Goal: Navigation & Orientation: Find specific page/section

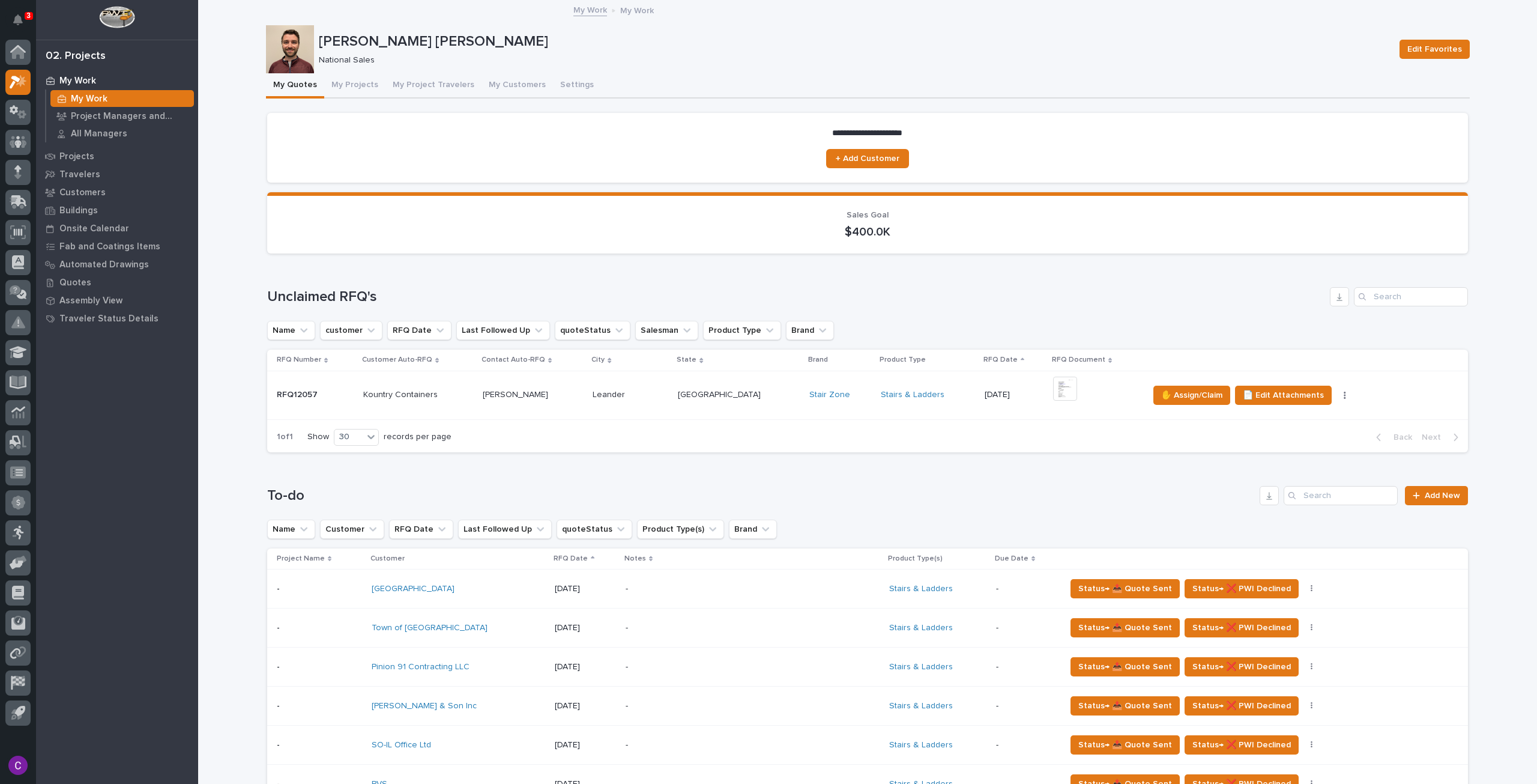
click at [737, 401] on div "[GEOGRAPHIC_DATA] [GEOGRAPHIC_DATA]" at bounding box center [738, 394] width 121 height 19
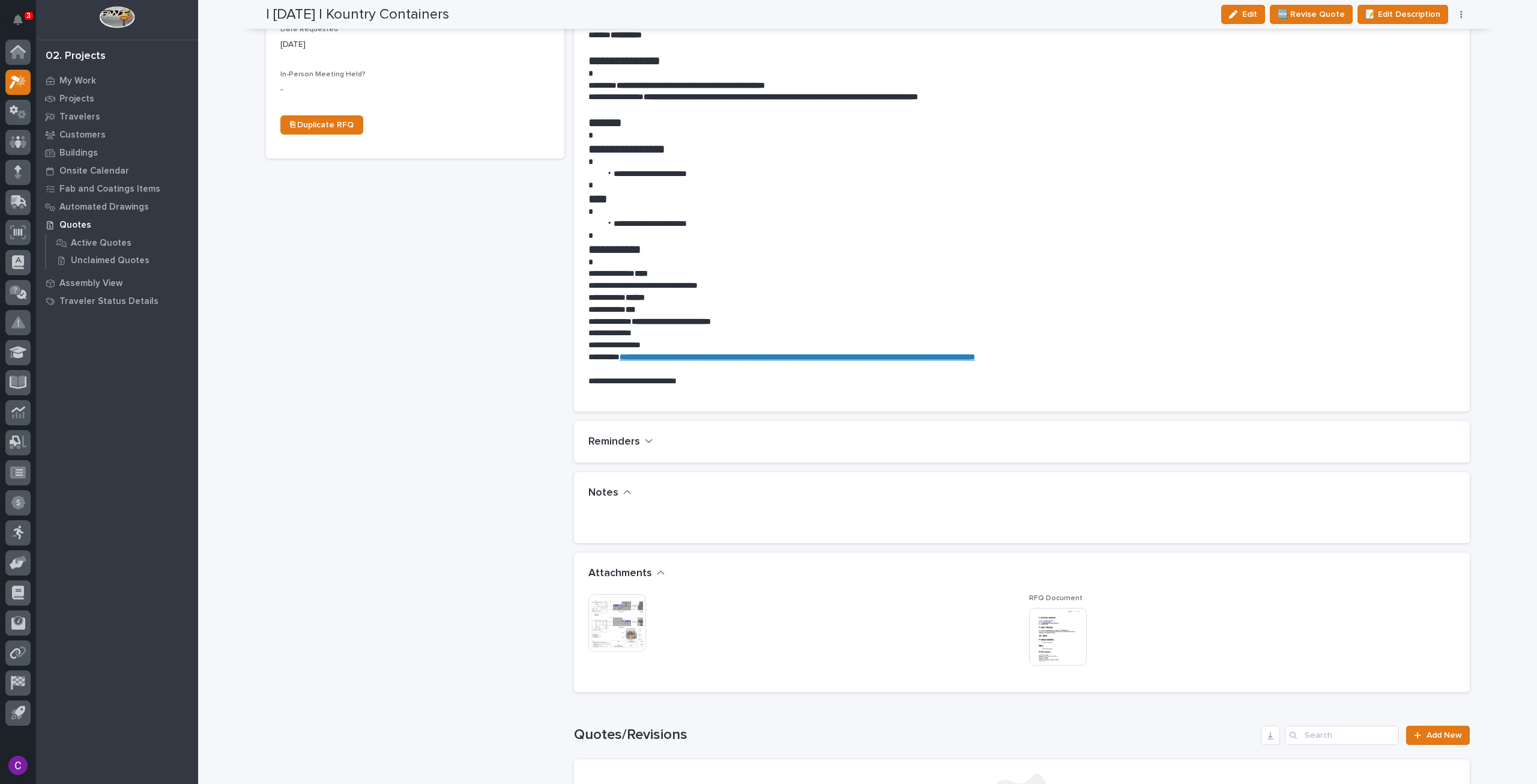
scroll to position [781, 0]
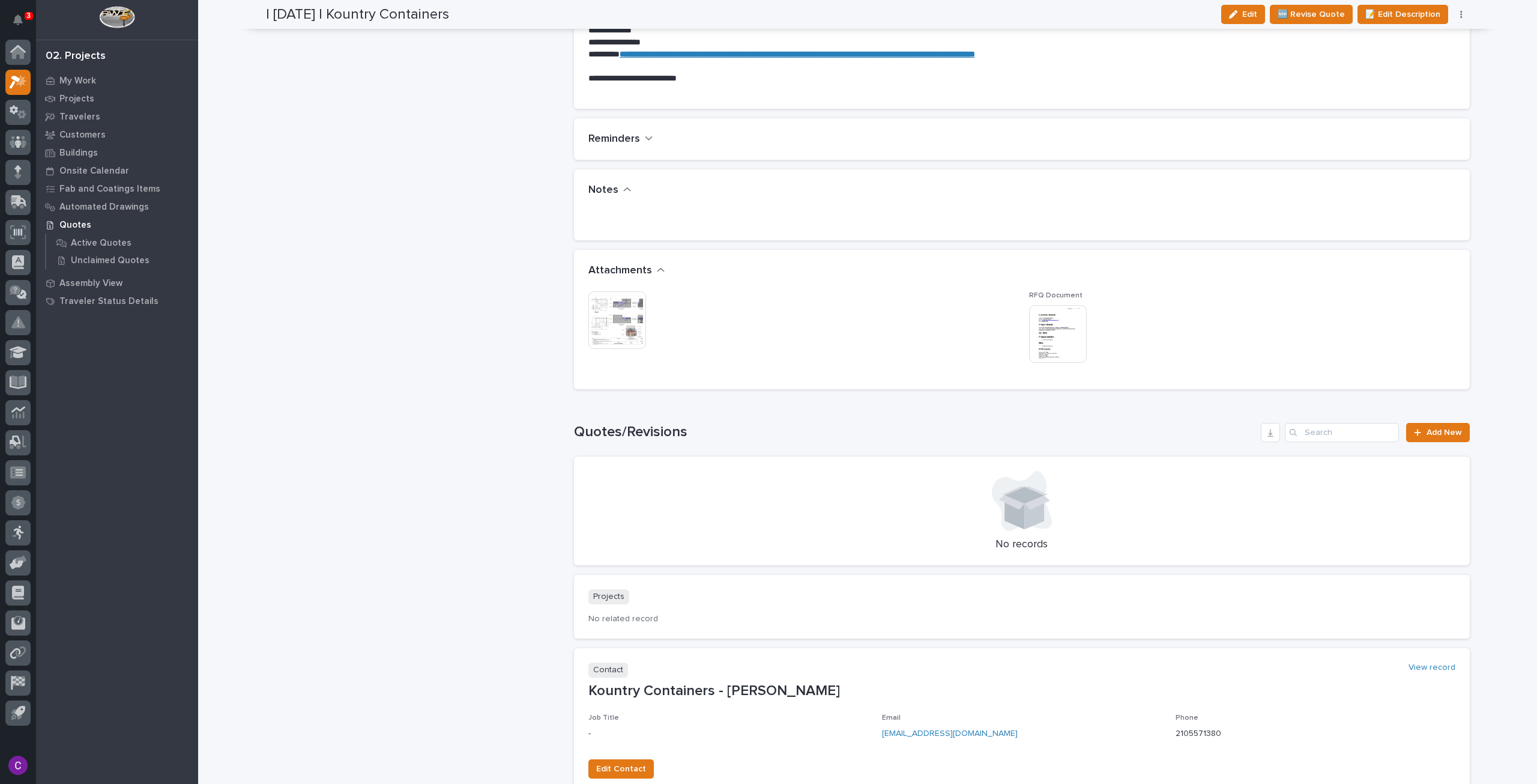
click at [626, 323] on img at bounding box center [617, 320] width 57 height 57
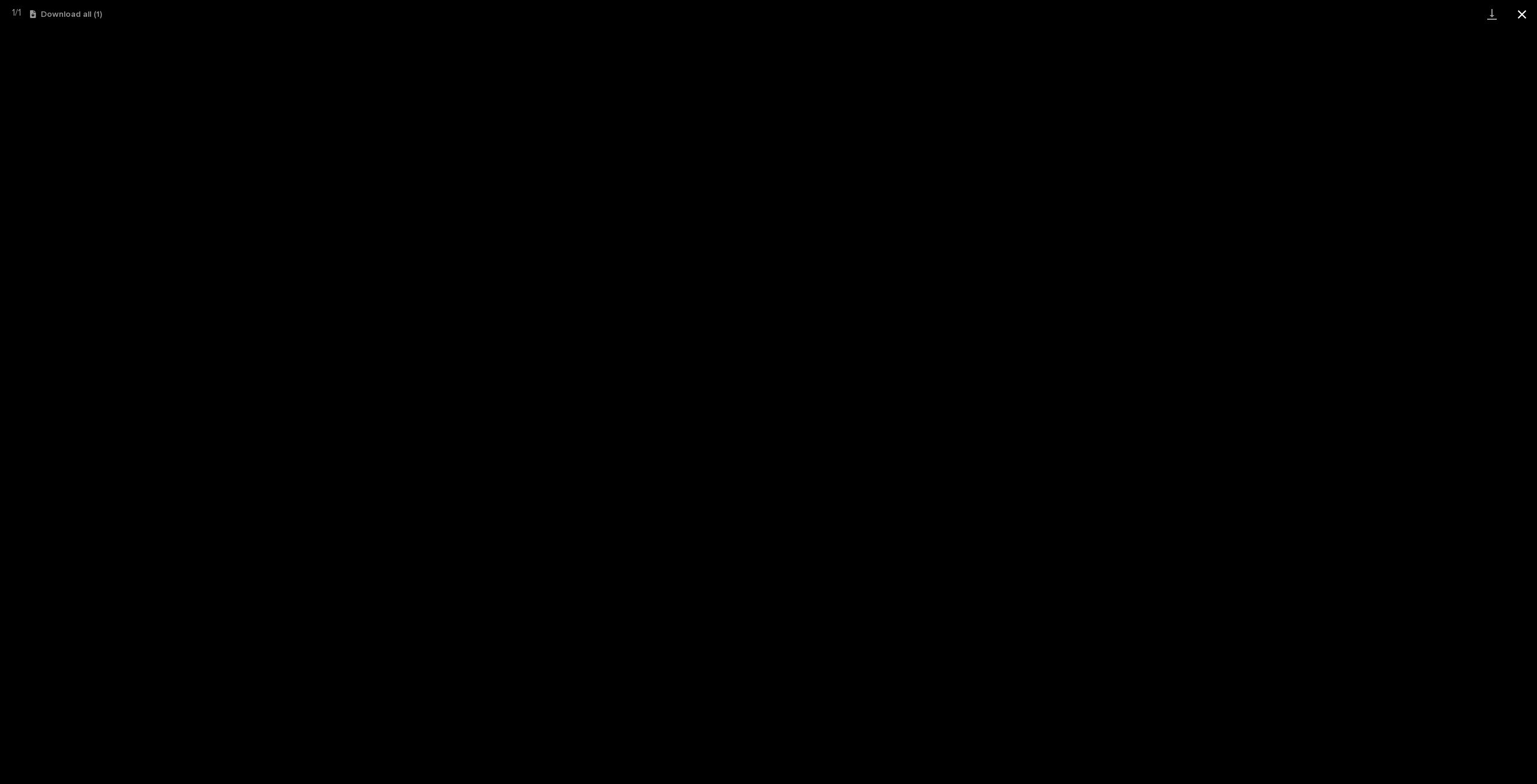
click at [1516, 8] on button "Close gallery" at bounding box center [1521, 14] width 30 height 28
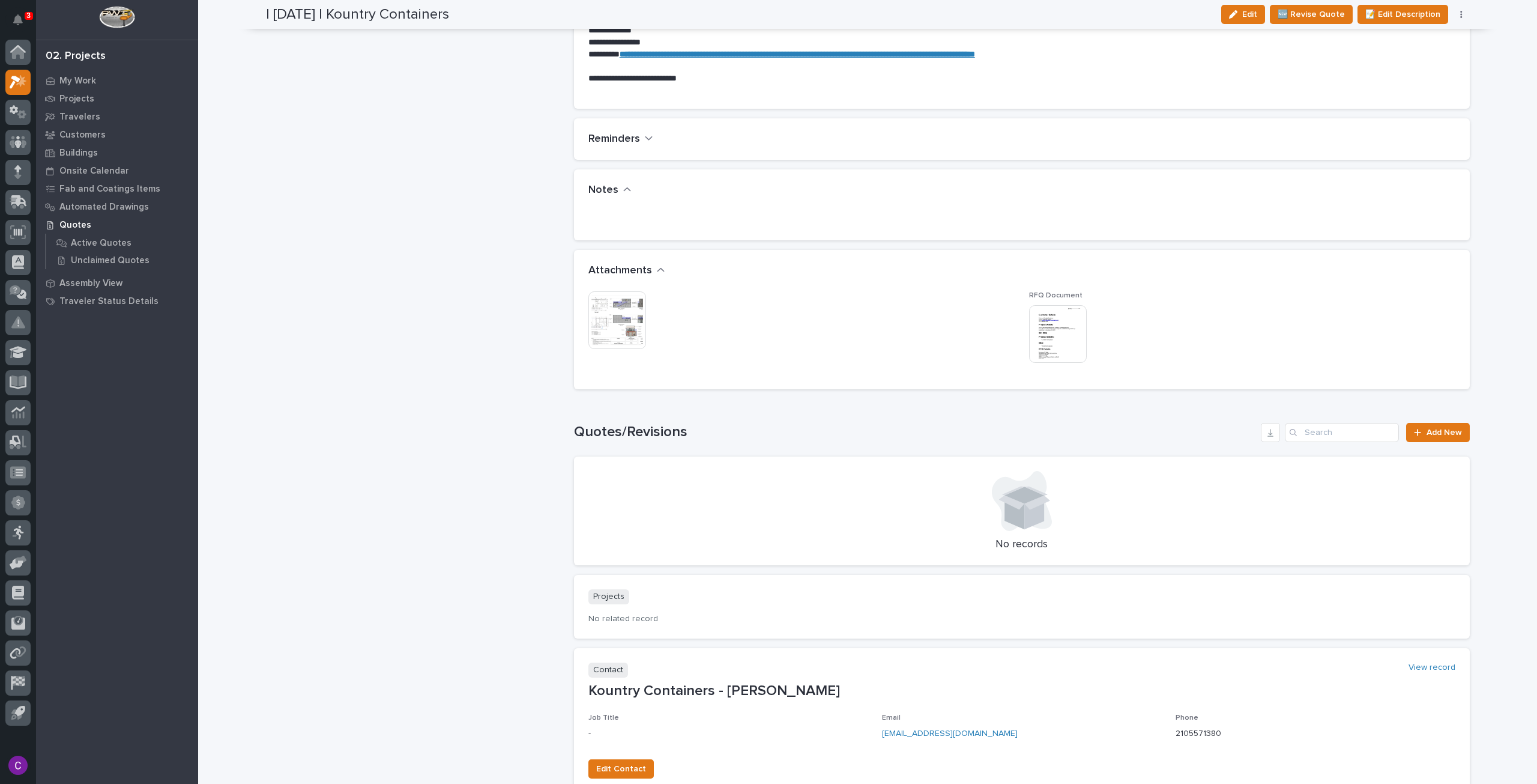
click at [1056, 345] on img at bounding box center [1057, 333] width 57 height 57
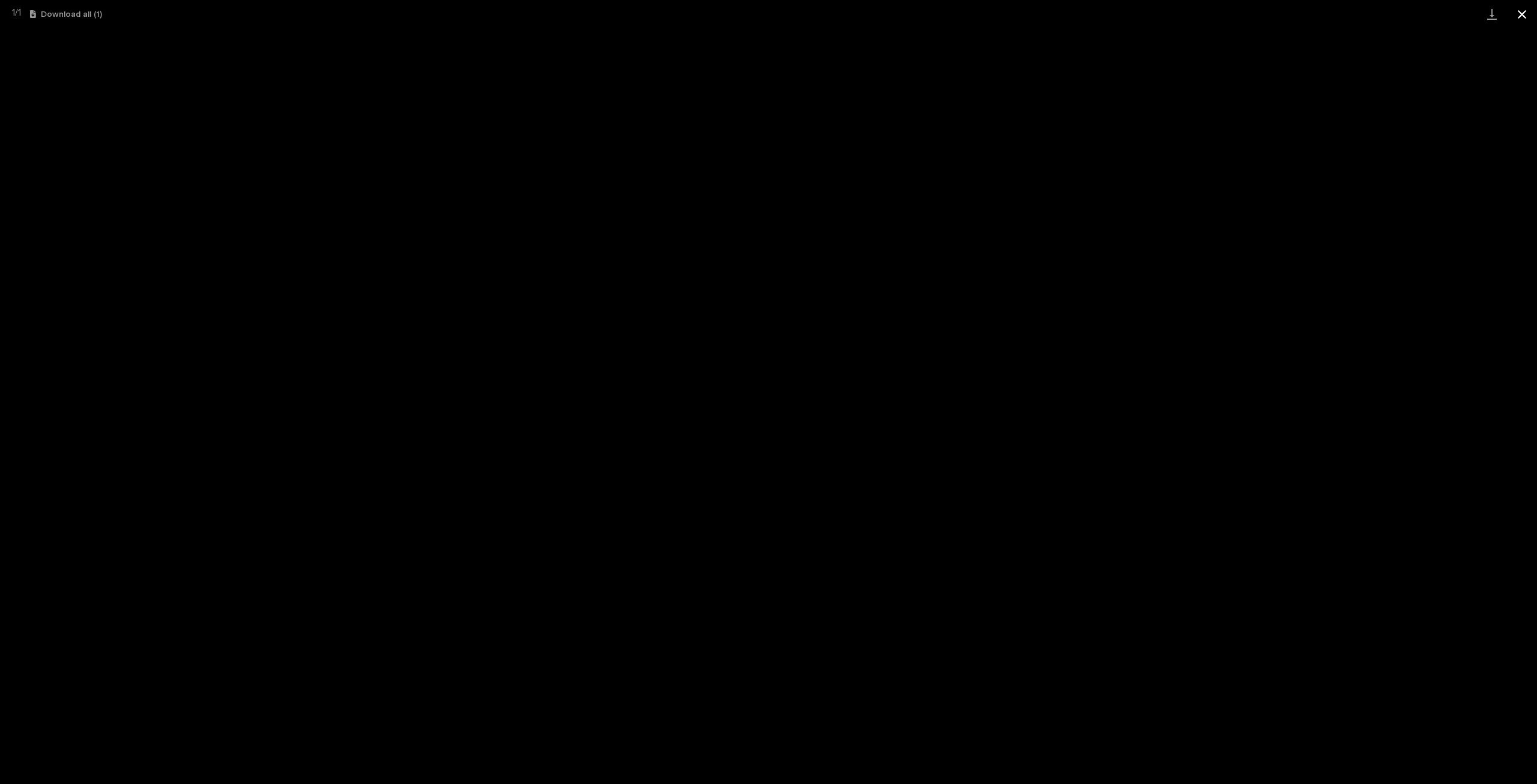
click at [1524, 6] on button "Close gallery" at bounding box center [1521, 14] width 30 height 28
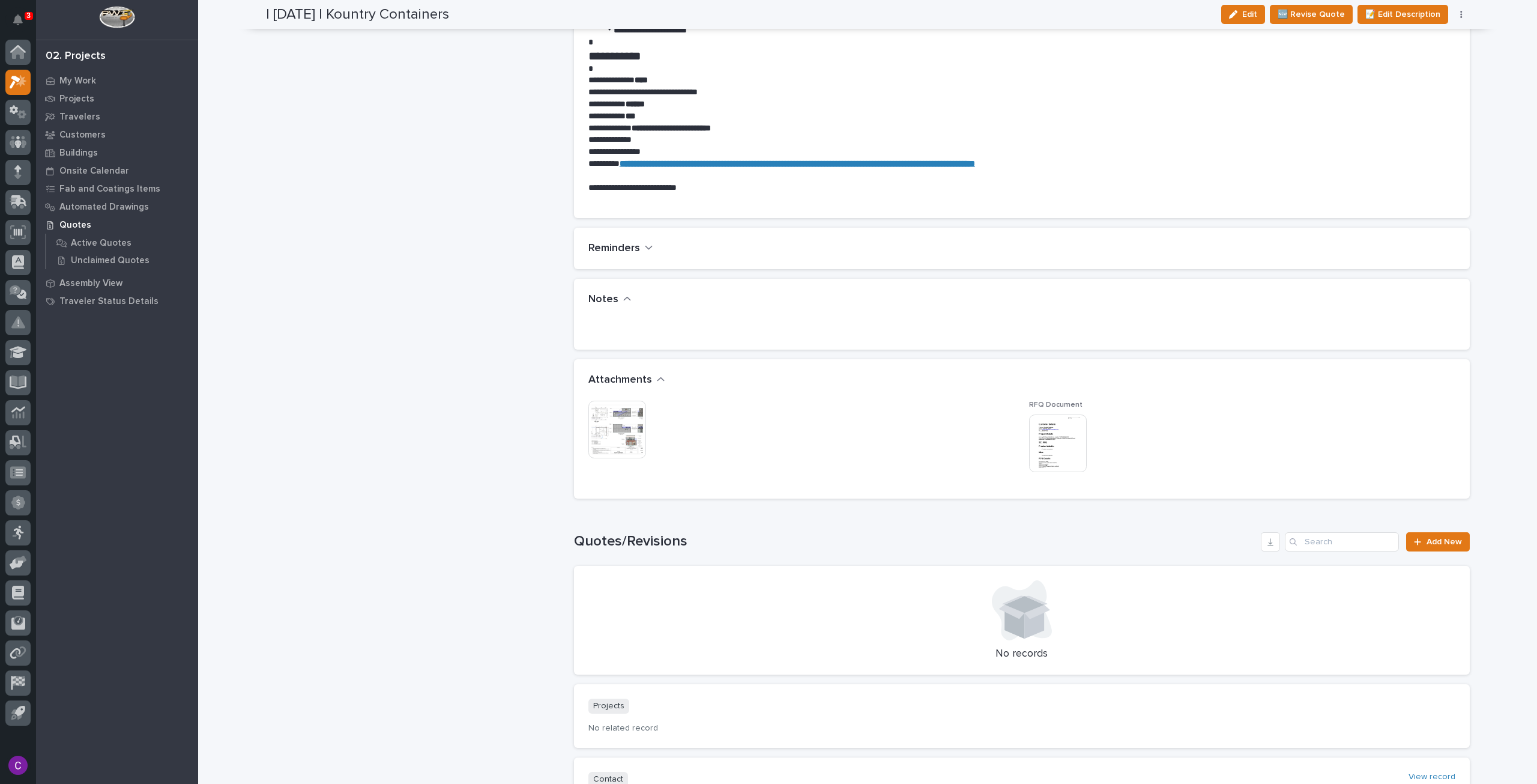
scroll to position [360, 0]
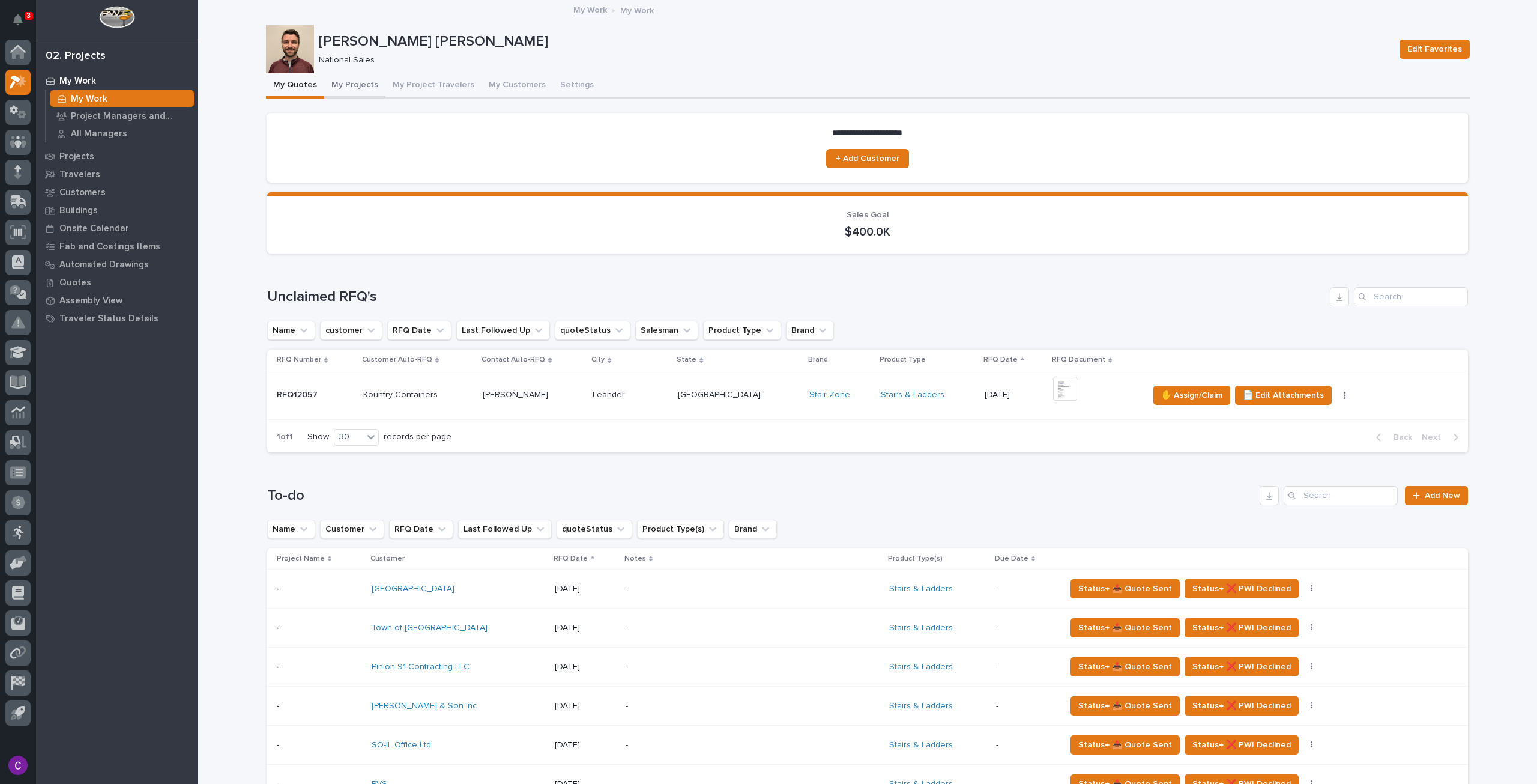
click at [365, 85] on button "My Projects" at bounding box center [355, 85] width 61 height 25
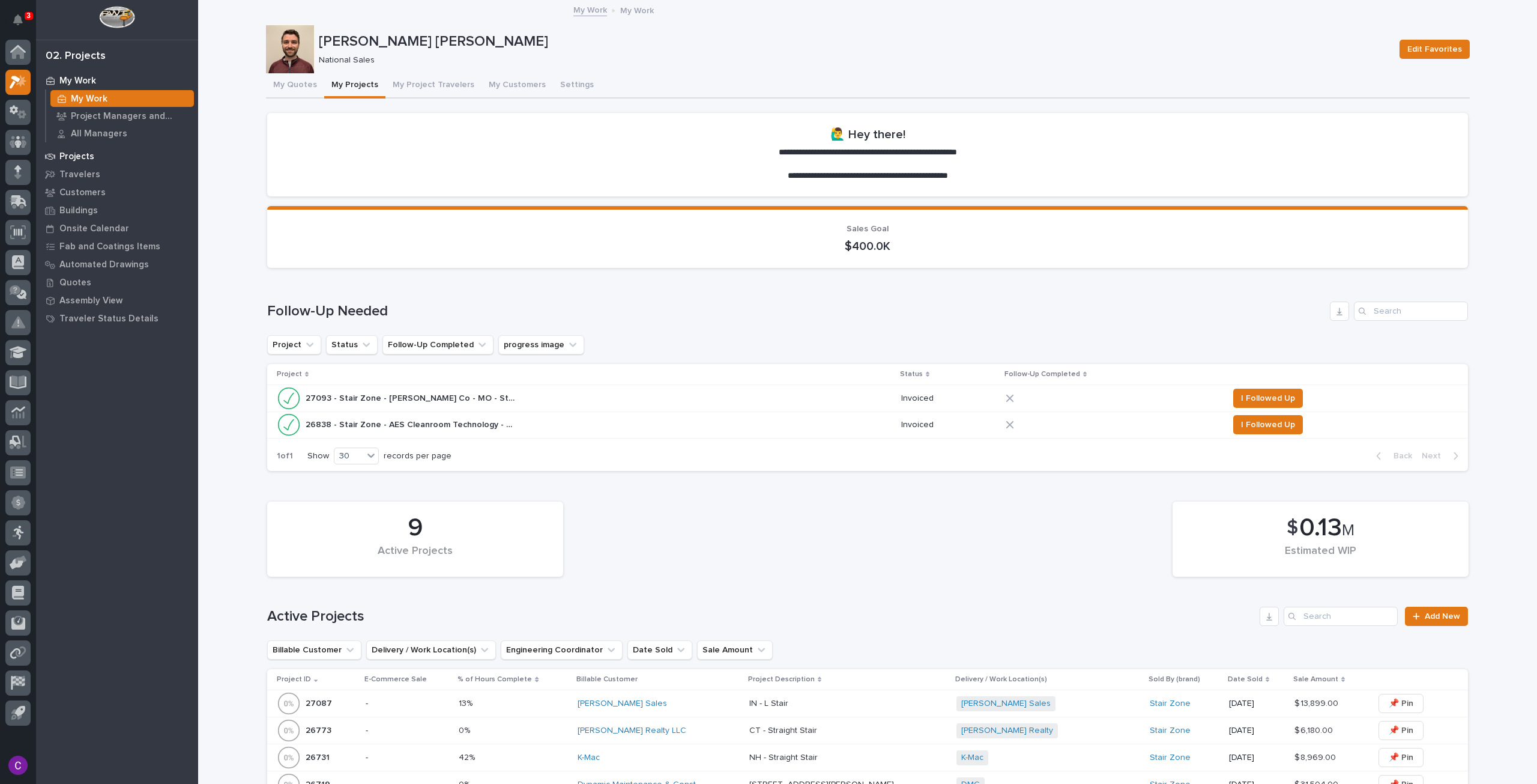
click at [103, 162] on div "Projects" at bounding box center [117, 155] width 156 height 17
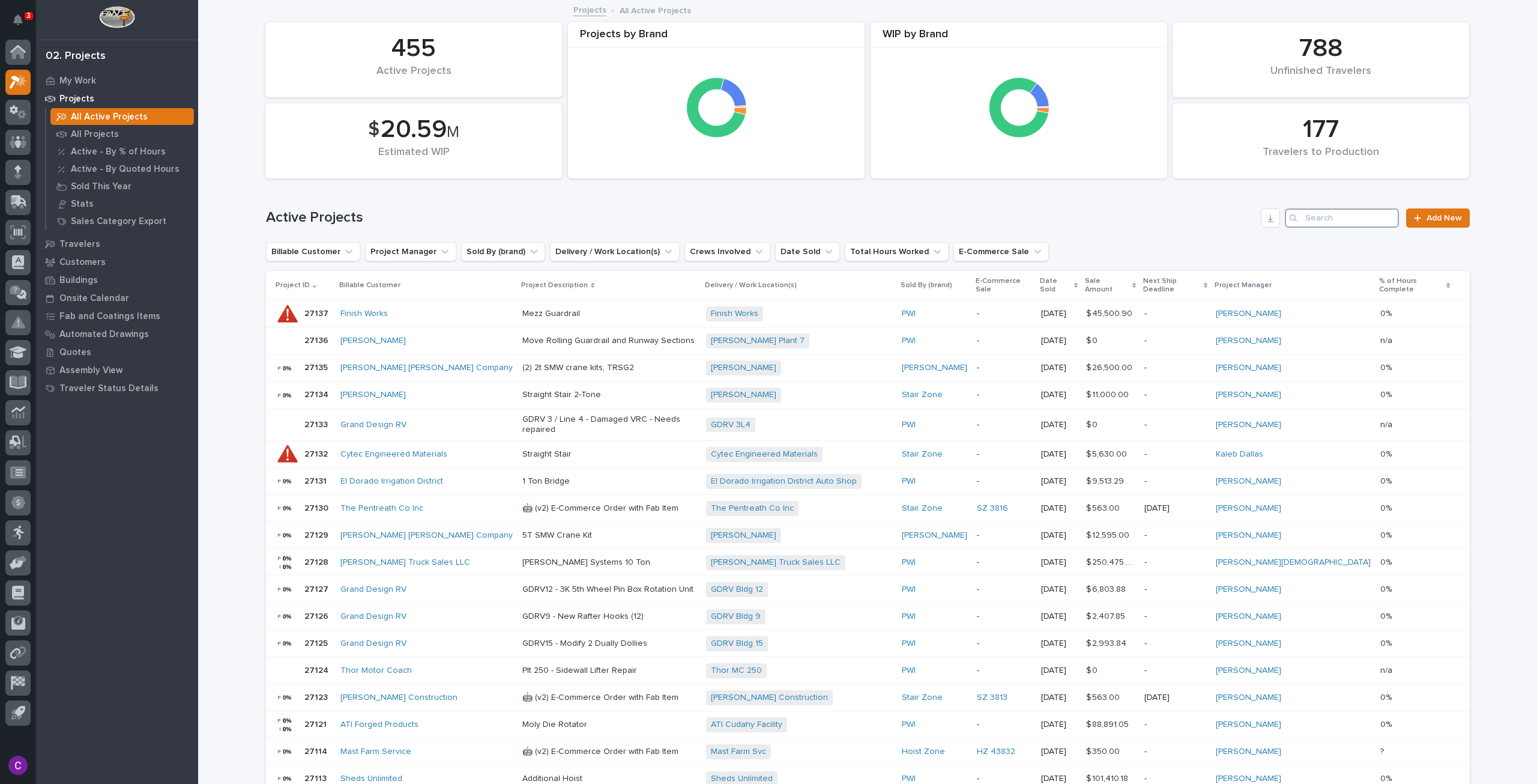
click at [1336, 222] on input "Search" at bounding box center [1342, 218] width 114 height 19
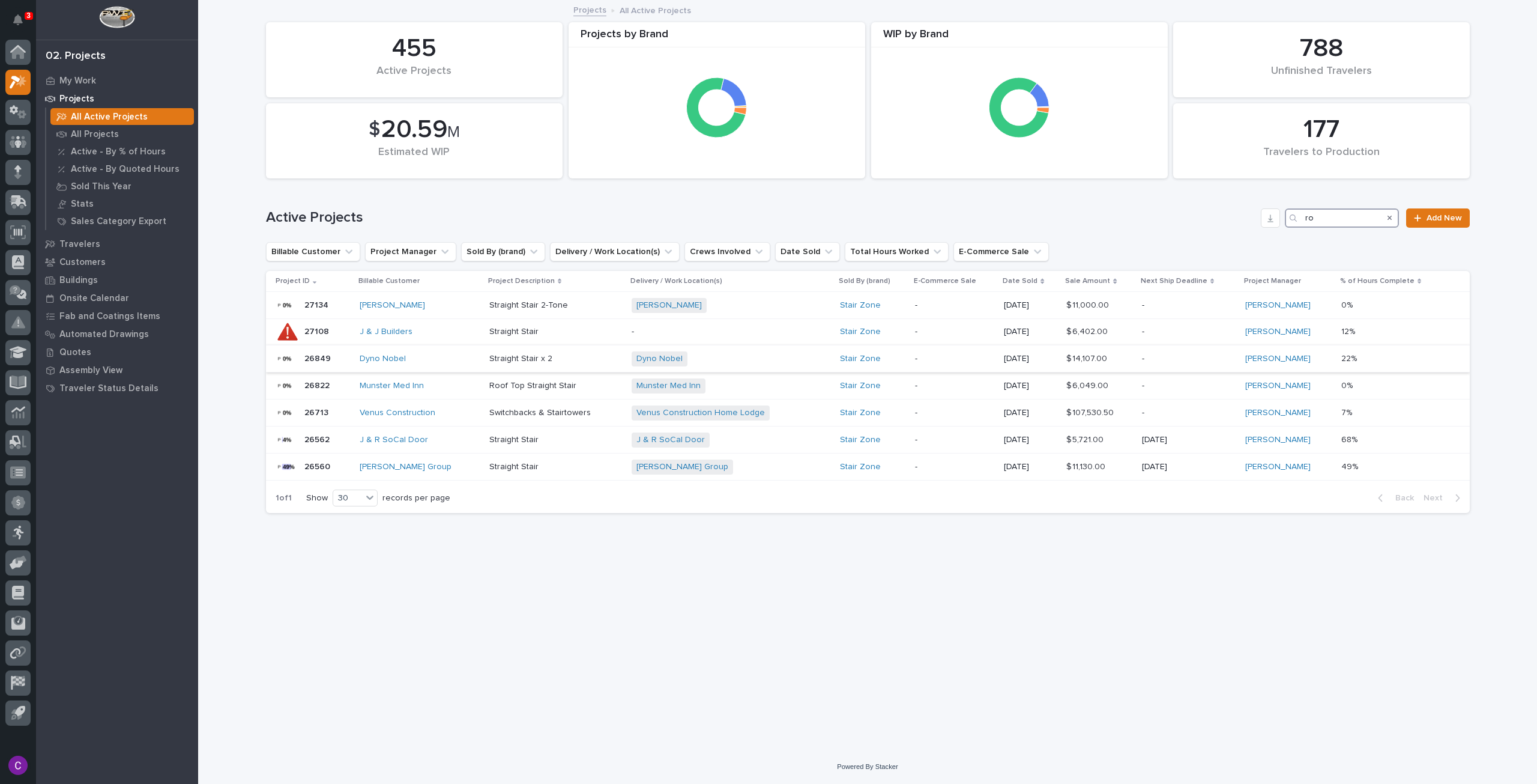
type input "r"
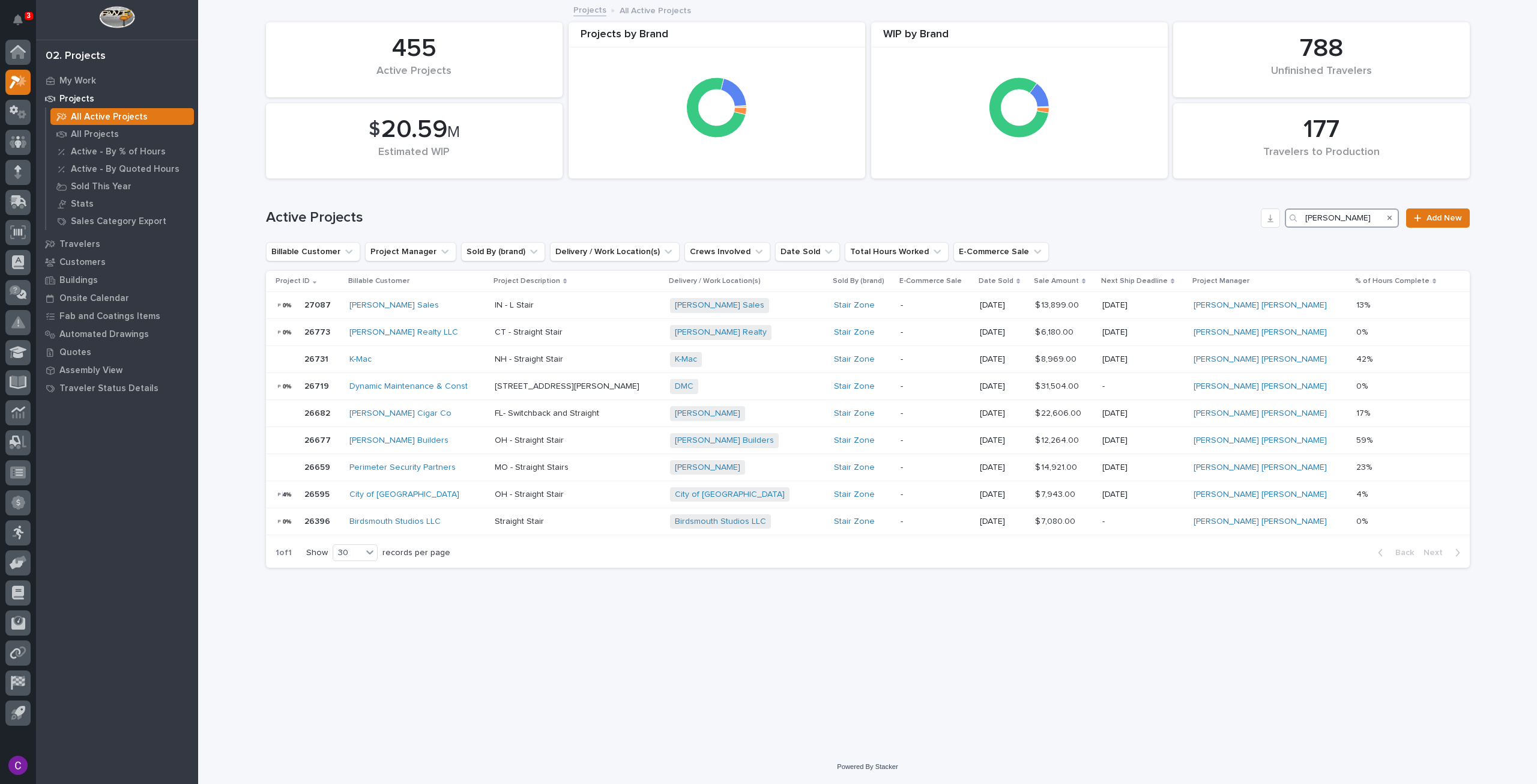
type input "connor"
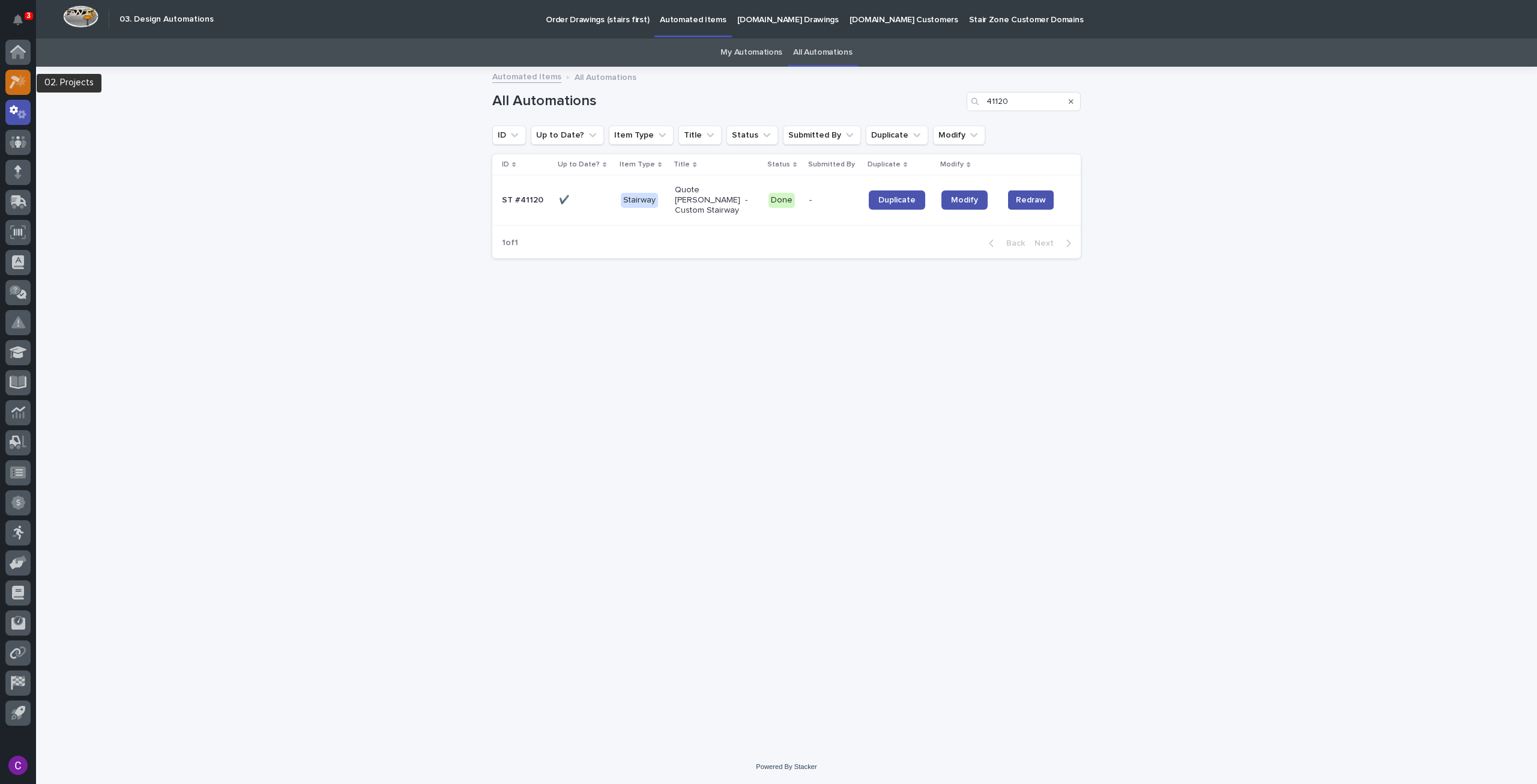
click at [20, 79] on icon at bounding box center [18, 82] width 17 height 14
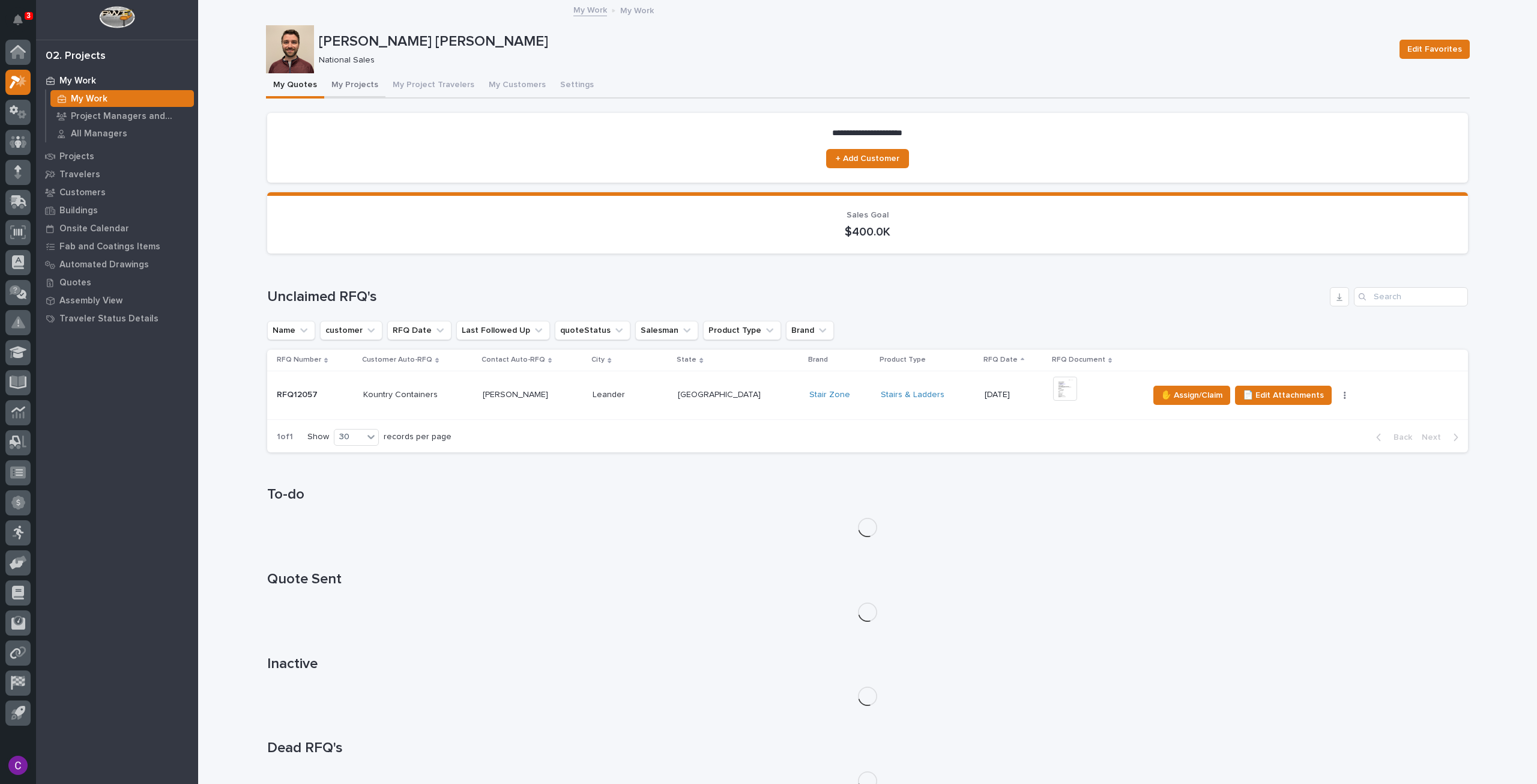
click at [359, 90] on button "My Projects" at bounding box center [355, 85] width 61 height 25
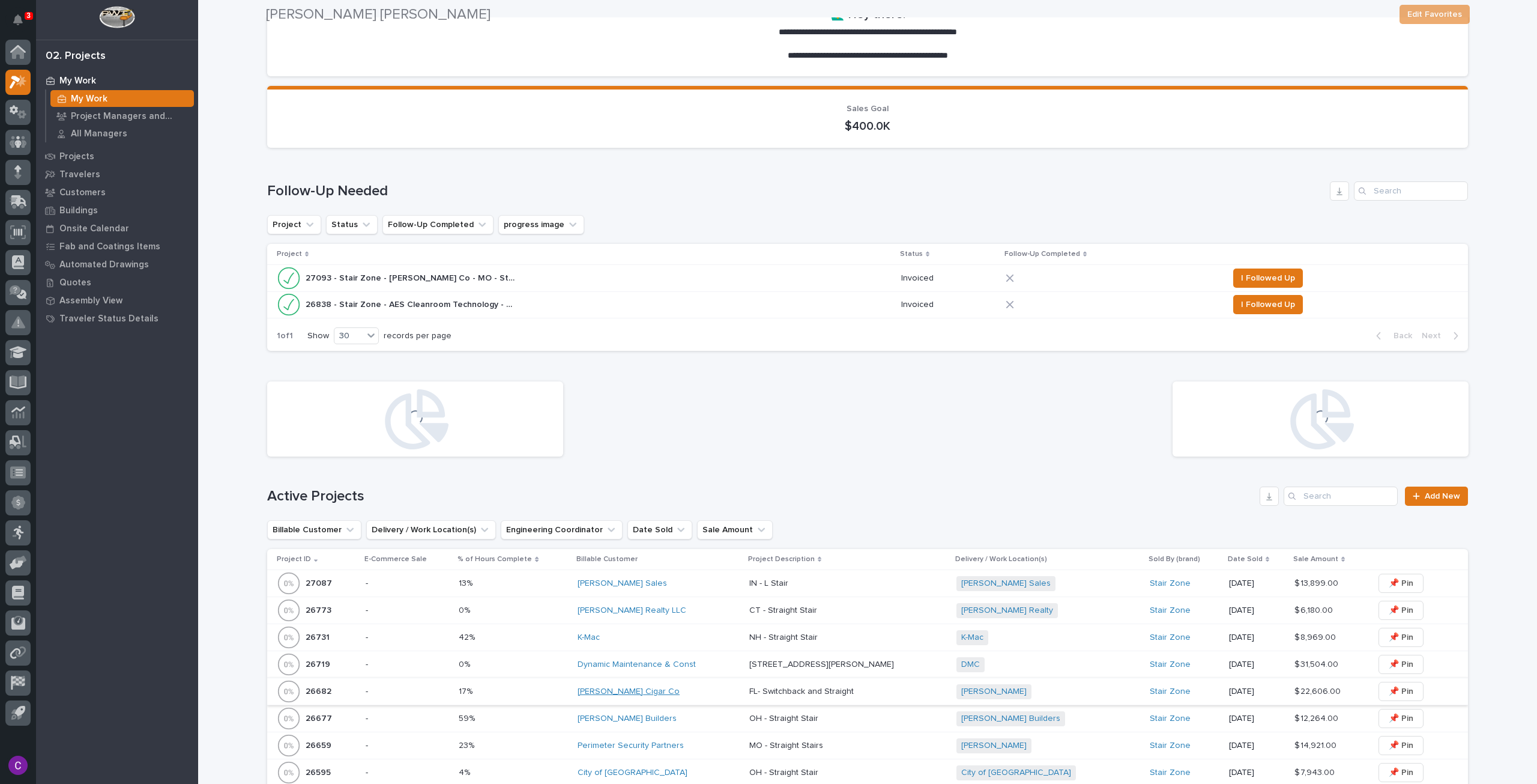
scroll to position [421, 0]
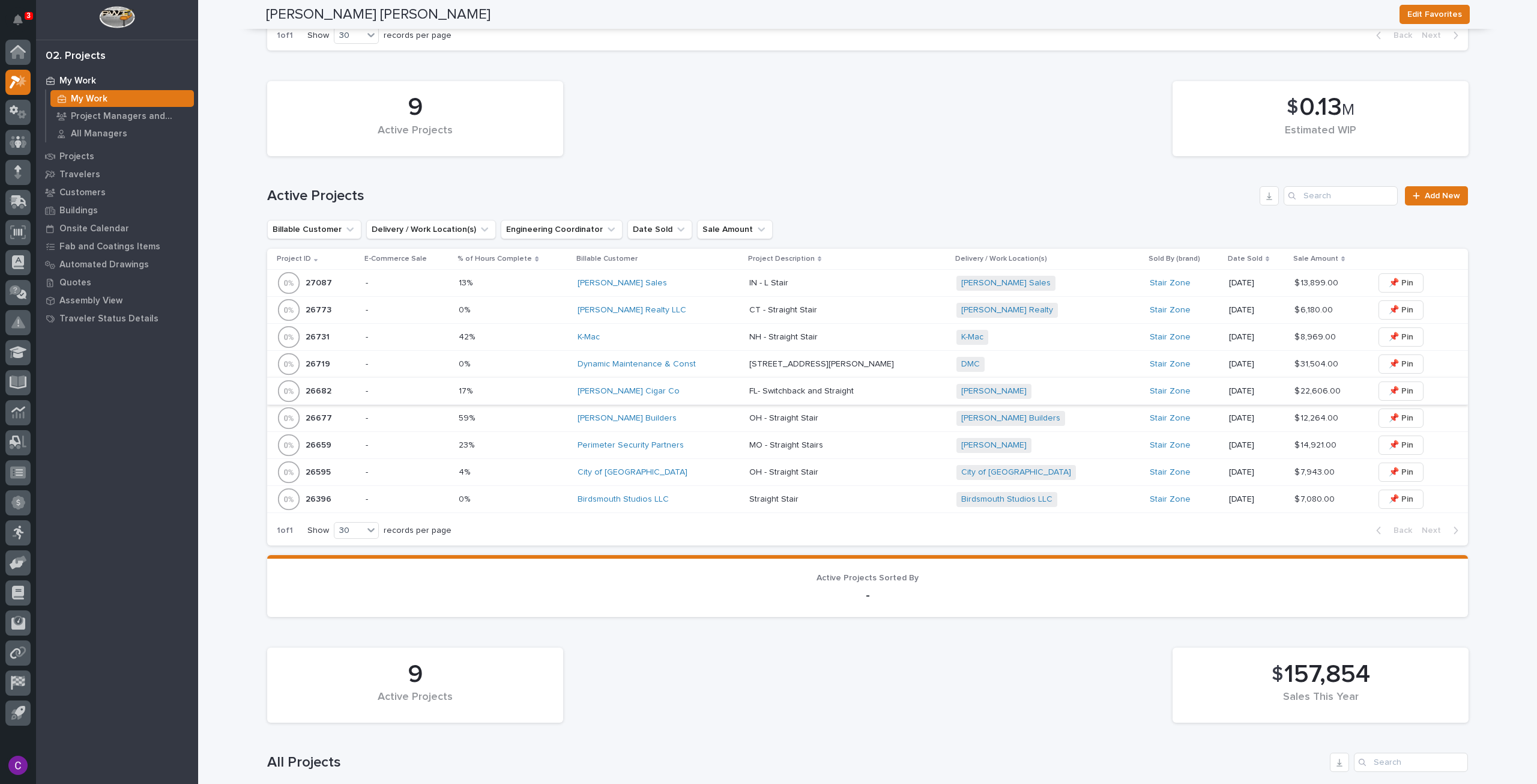
click at [675, 420] on div "Sullivan Builders" at bounding box center [659, 418] width 162 height 11
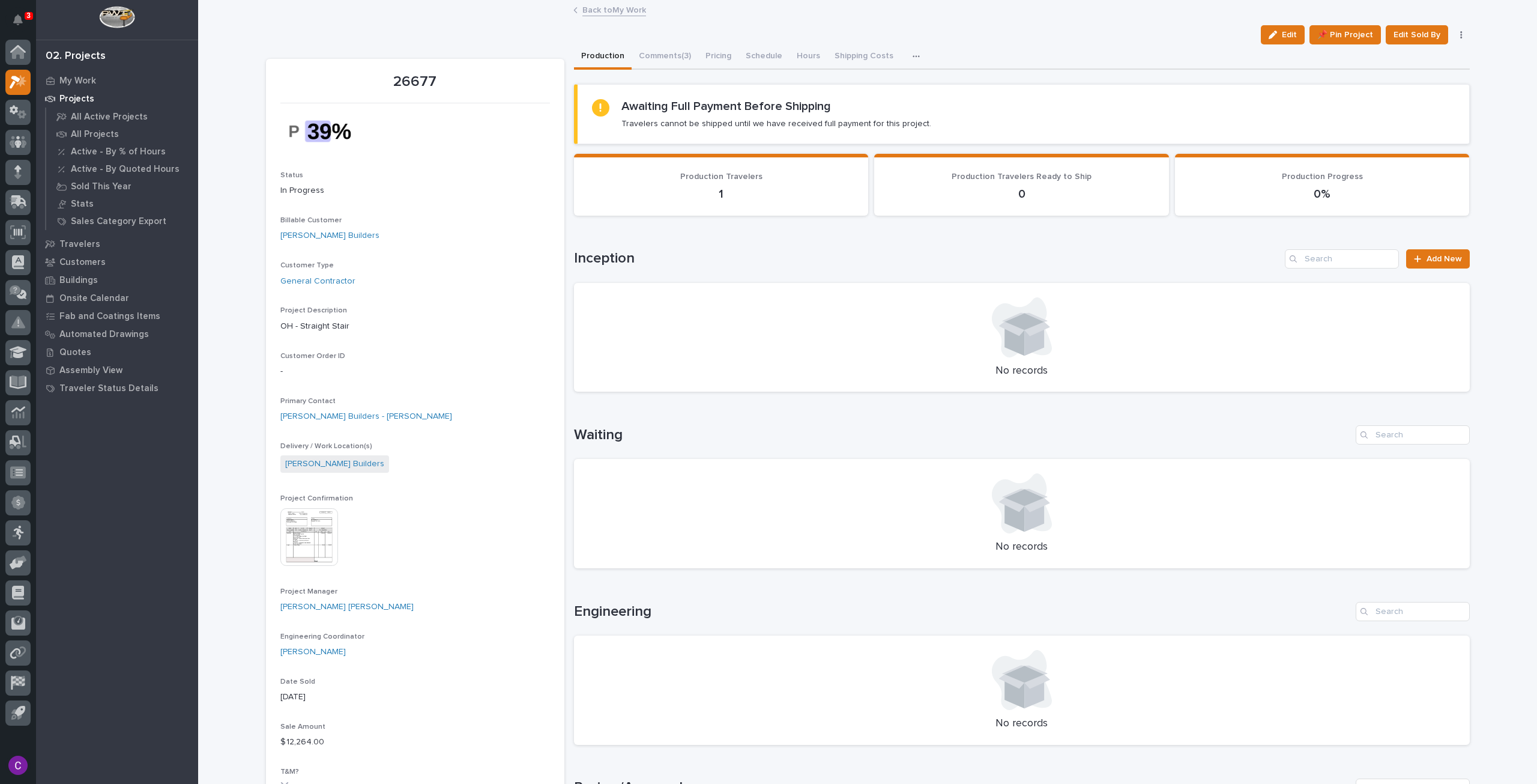
click at [632, 14] on link "Back to My Work" at bounding box center [615, 9] width 64 height 14
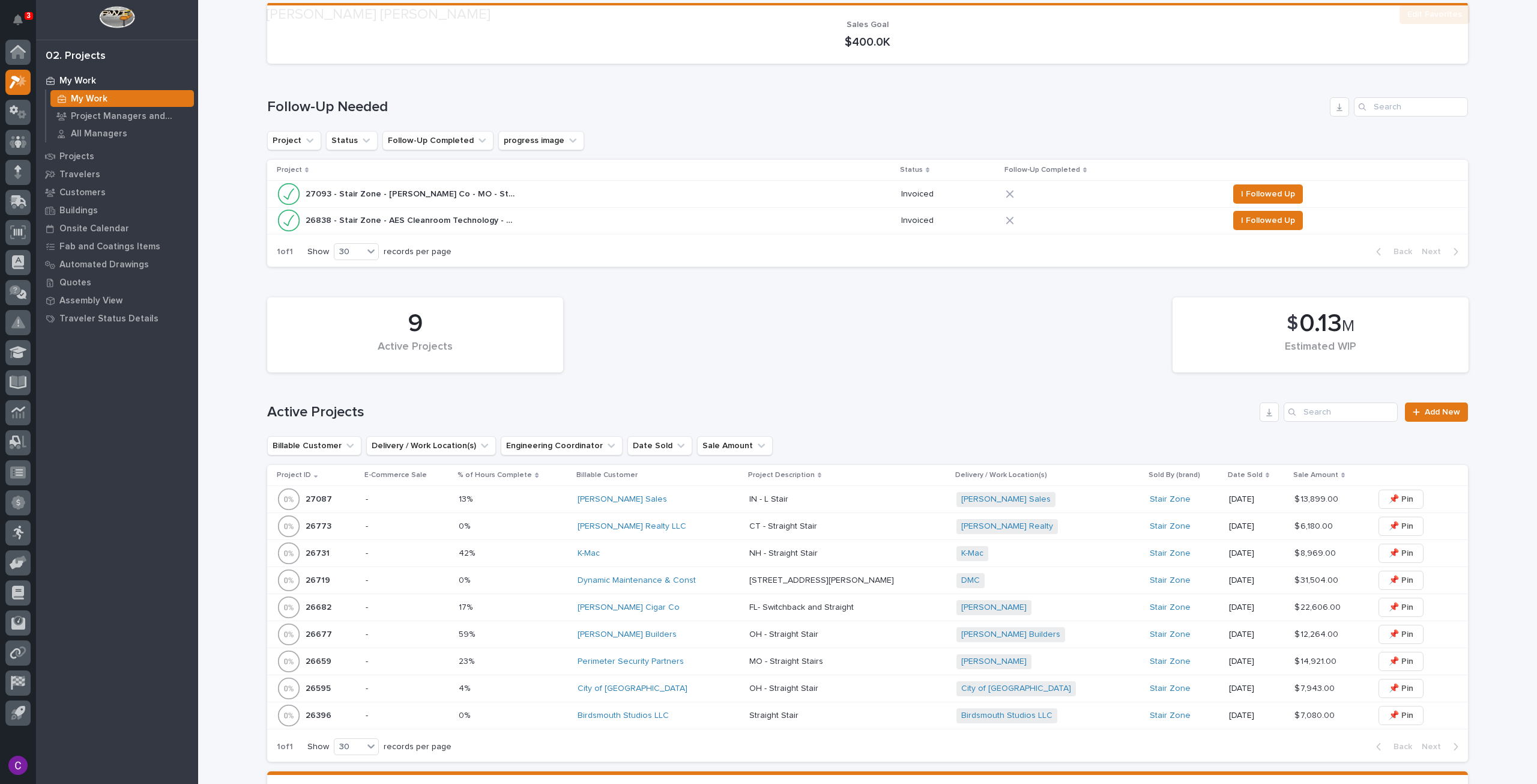
scroll to position [360, 0]
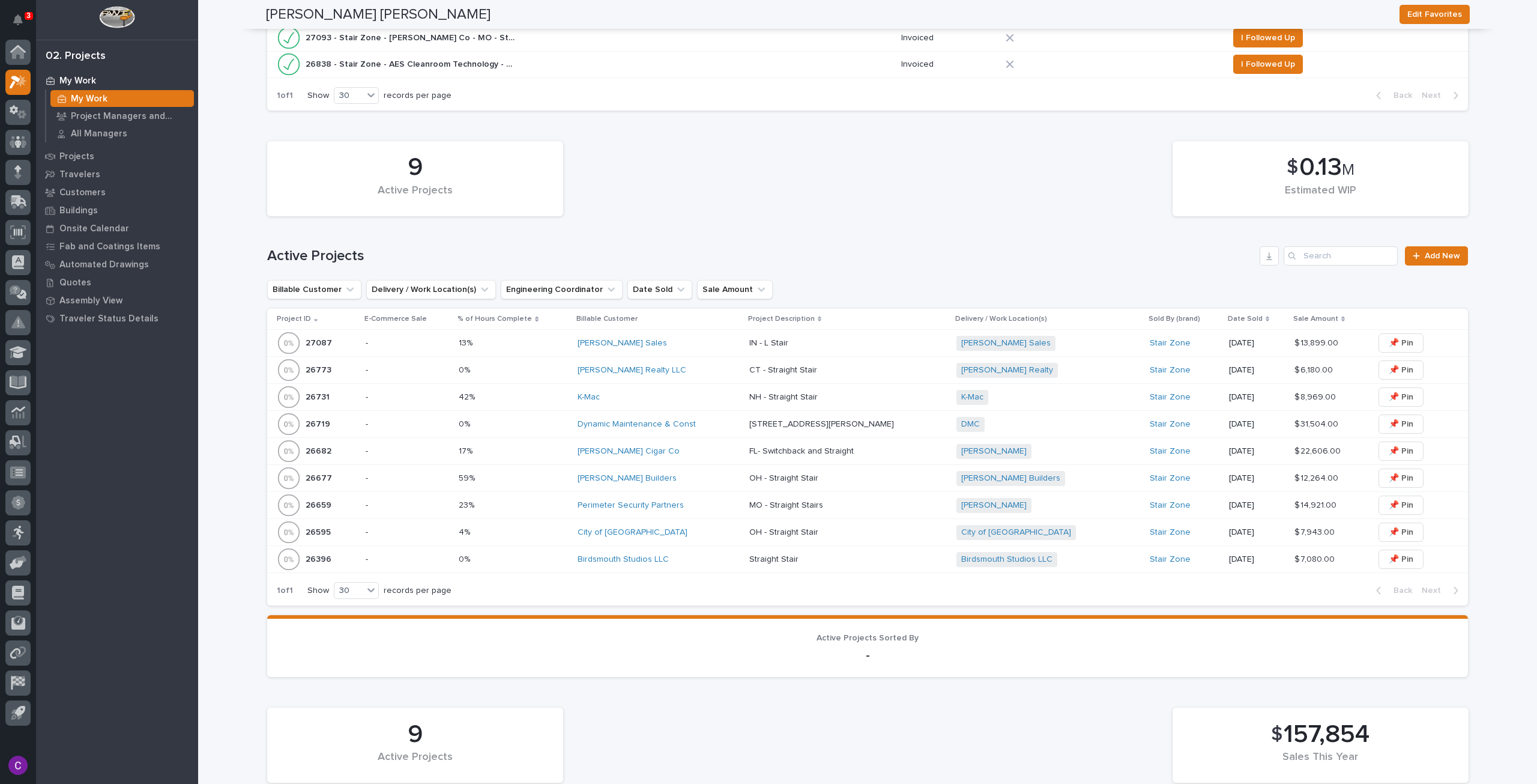
click at [382, 500] on p "-" at bounding box center [407, 505] width 85 height 11
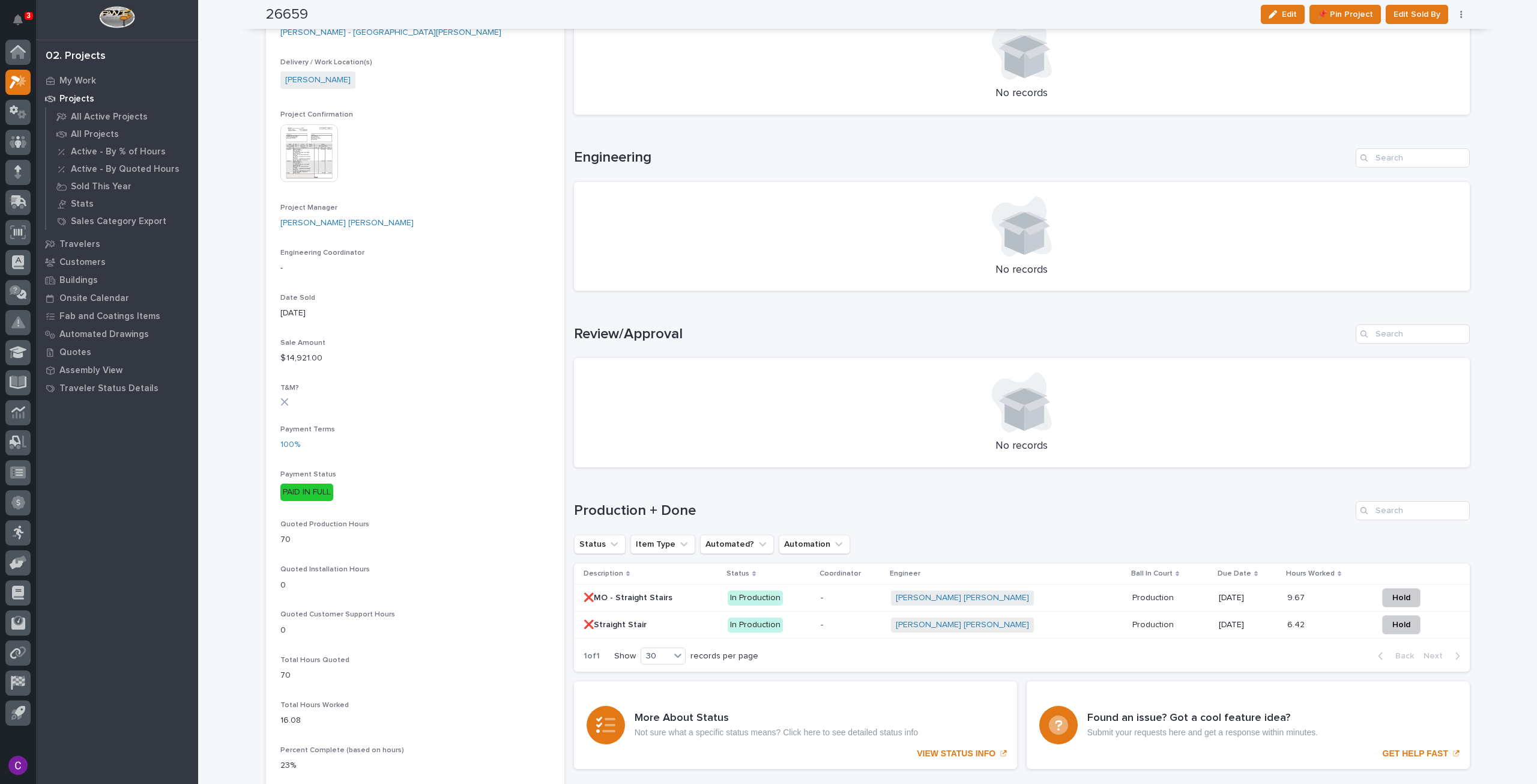
scroll to position [480, 0]
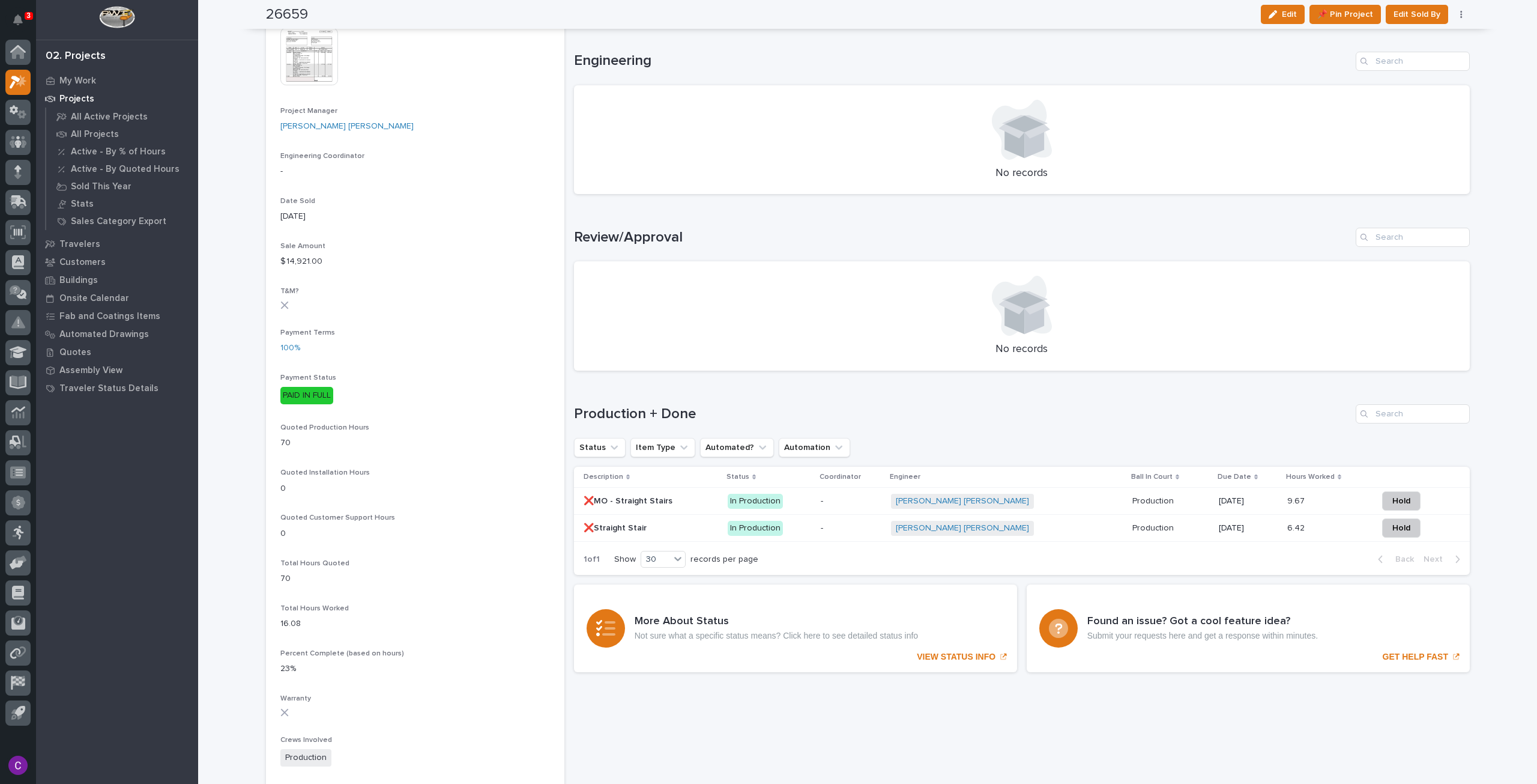
click at [1056, 528] on div "Connor Matthes + 0" at bounding box center [996, 528] width 210 height 15
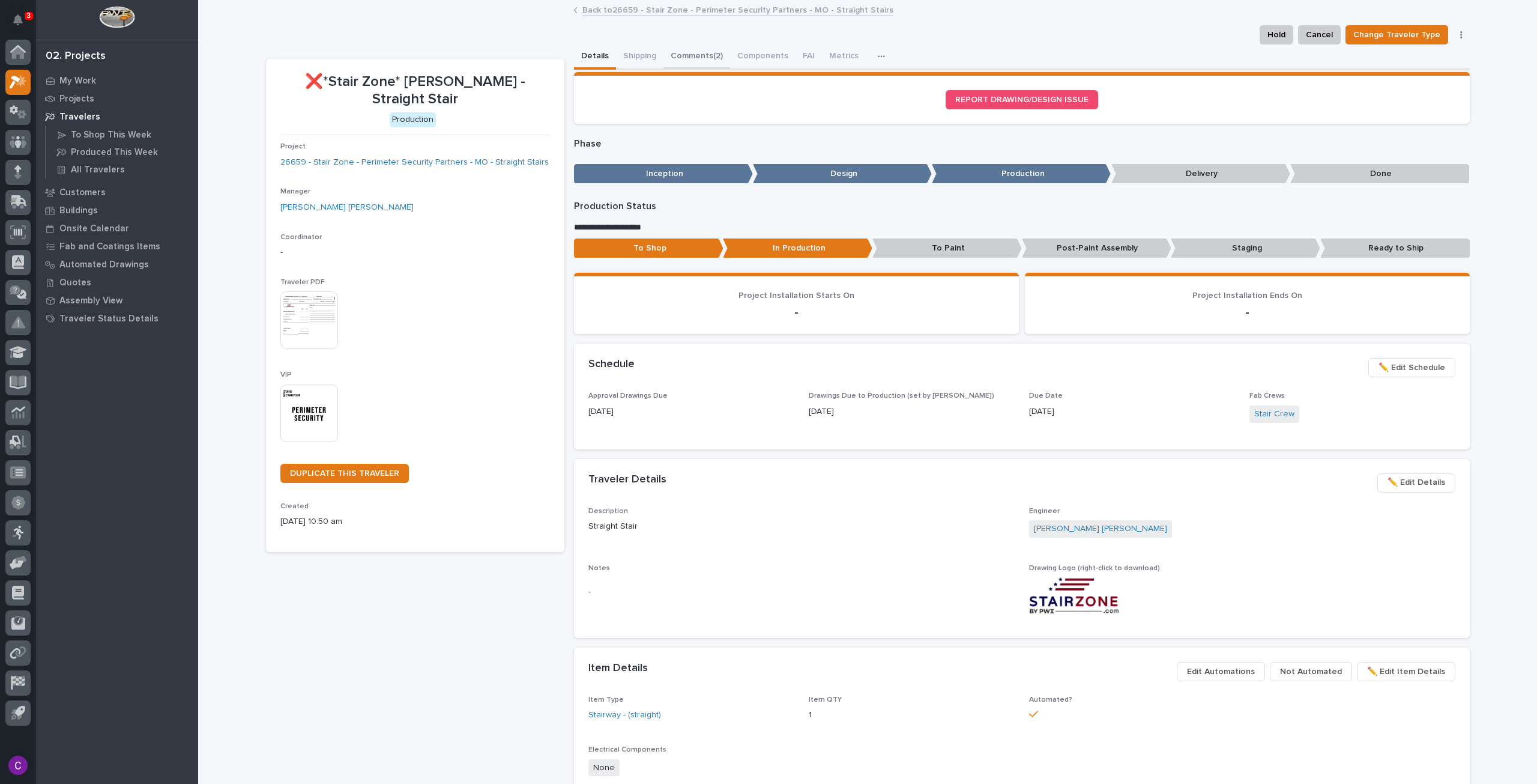
click at [693, 56] on button "Comments (2)" at bounding box center [697, 57] width 67 height 25
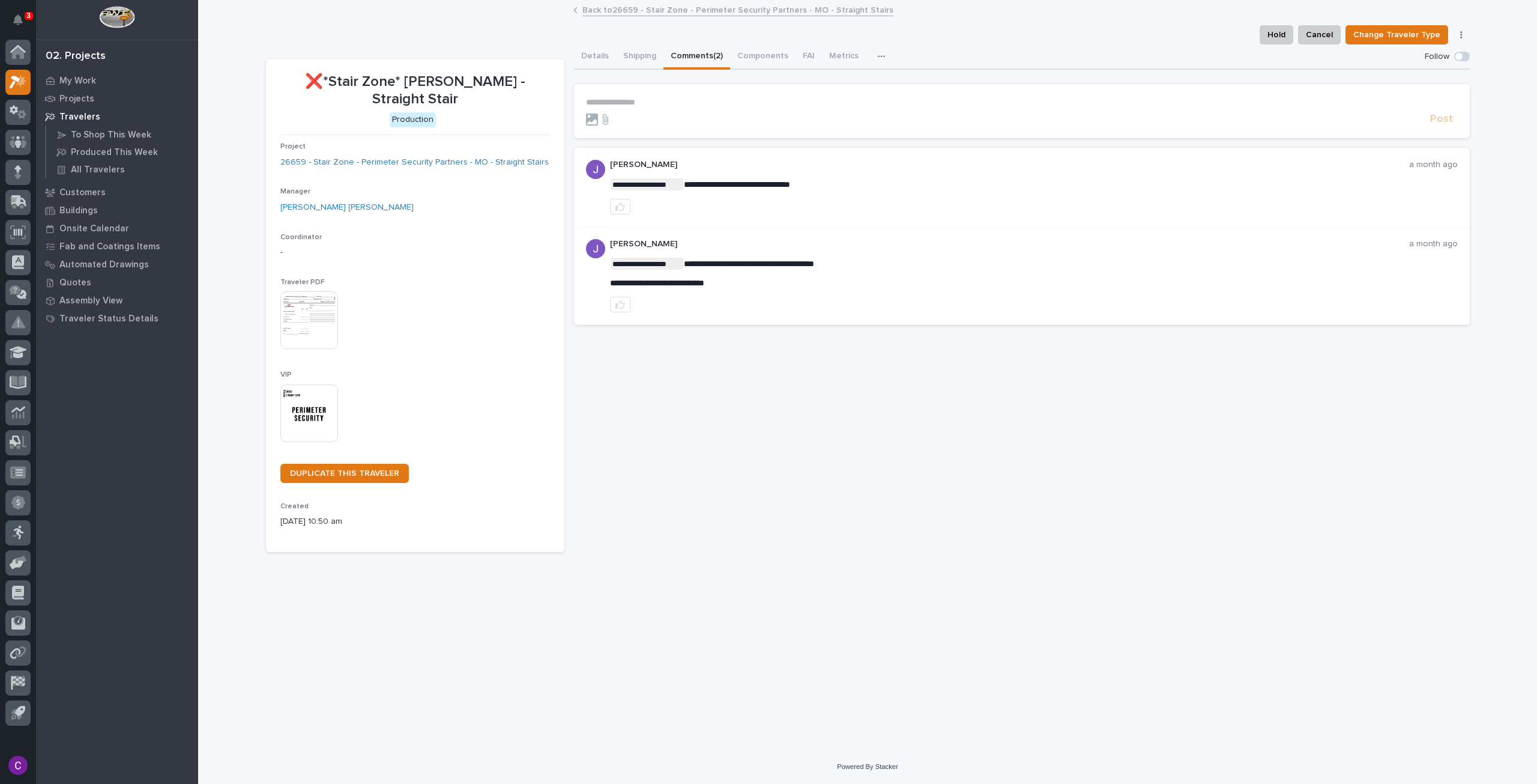
click at [605, 6] on link "Back to 26659 - Stair Zone - Perimeter Security Partners - MO - Straight Stairs" at bounding box center [738, 9] width 311 height 14
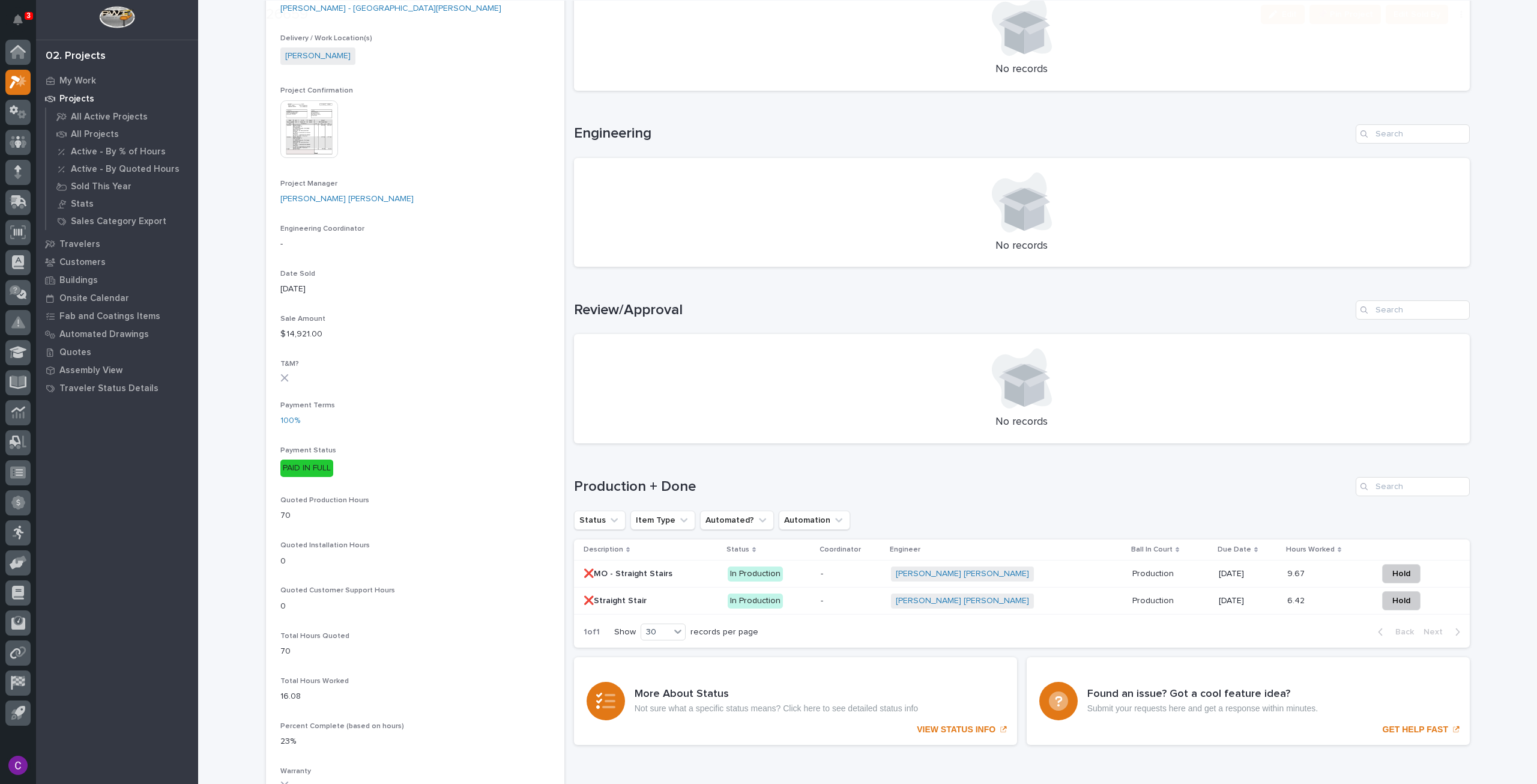
scroll to position [421, 0]
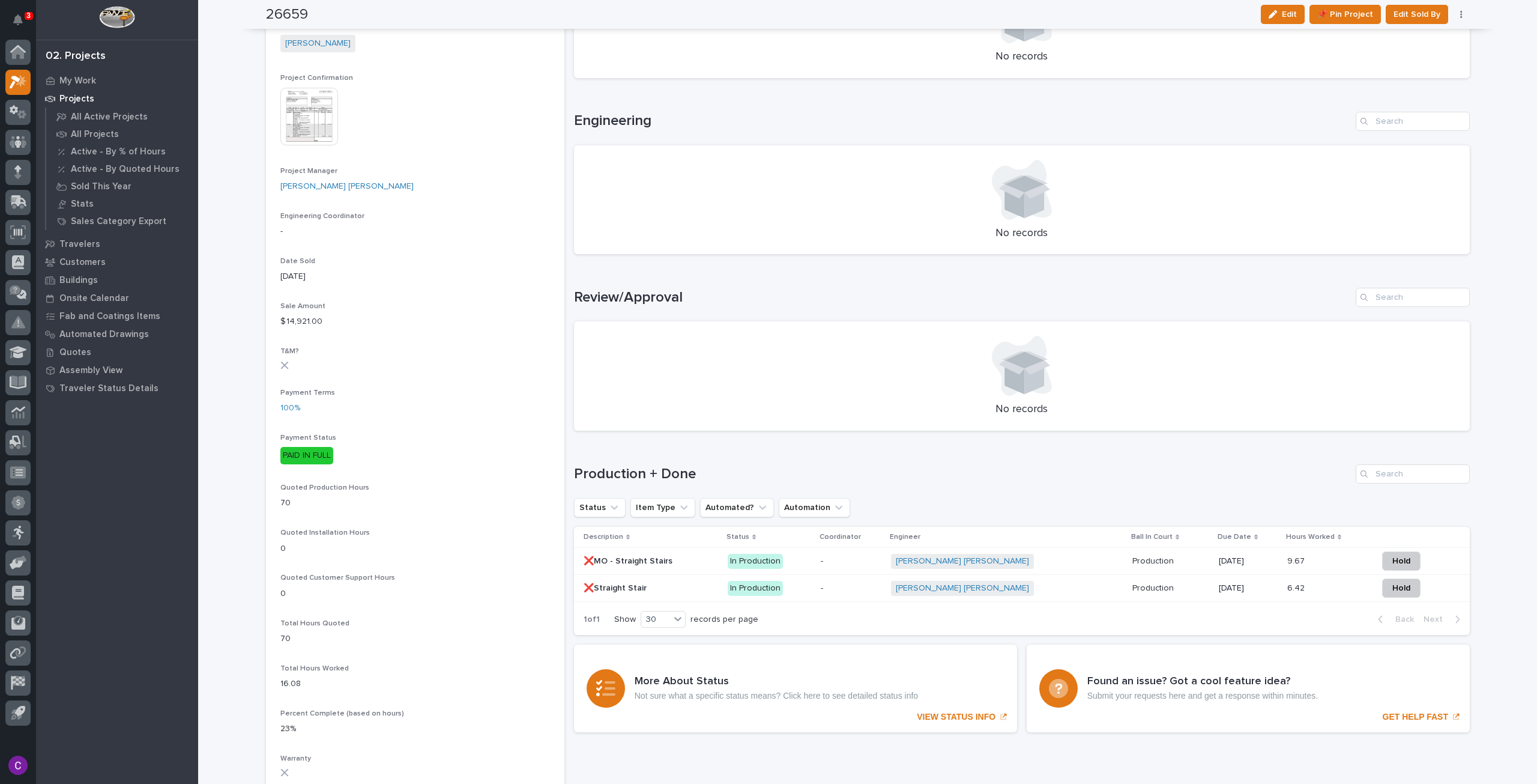
click at [1155, 562] on p at bounding box center [1171, 561] width 77 height 11
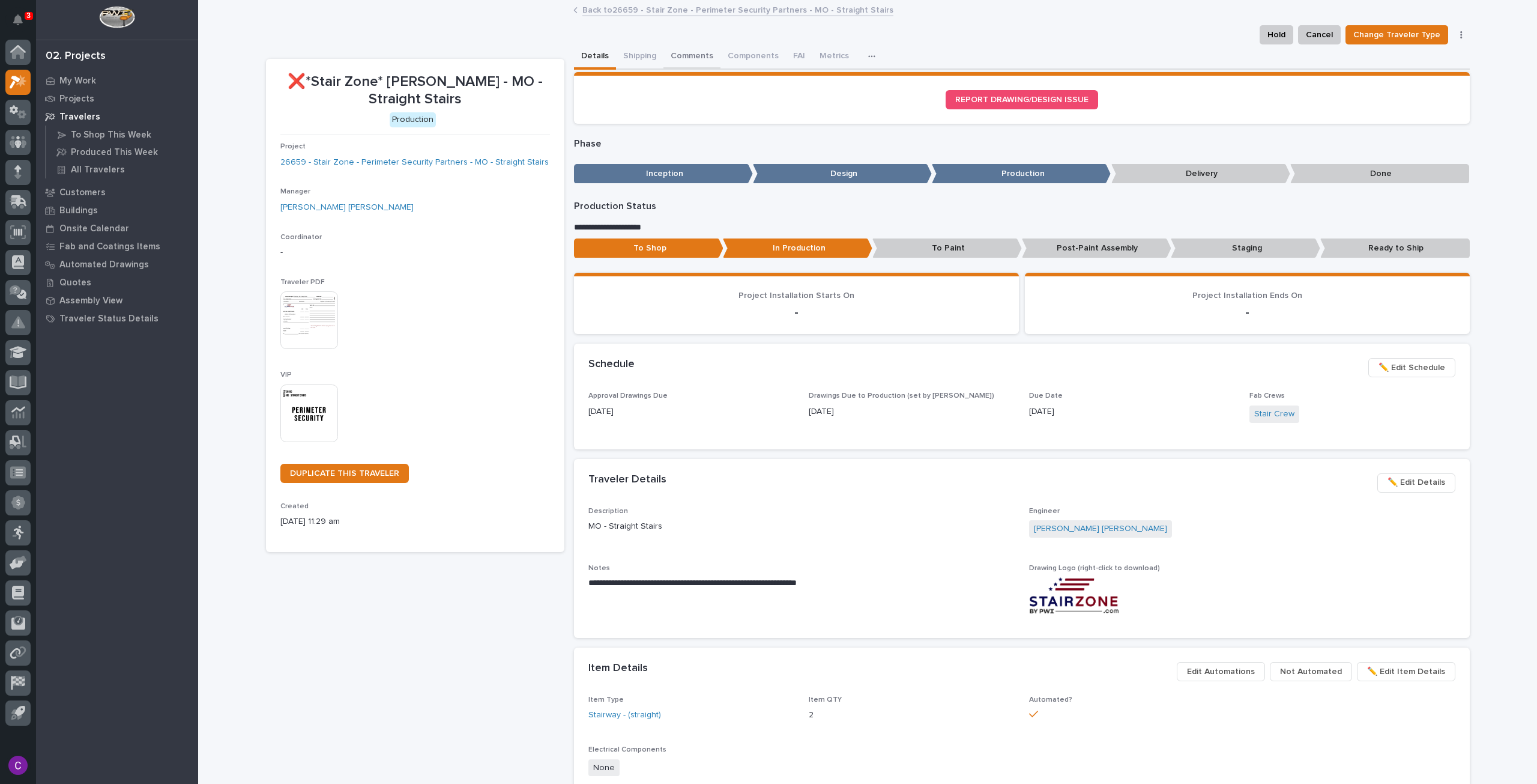
click at [701, 54] on button "Comments" at bounding box center [692, 57] width 57 height 25
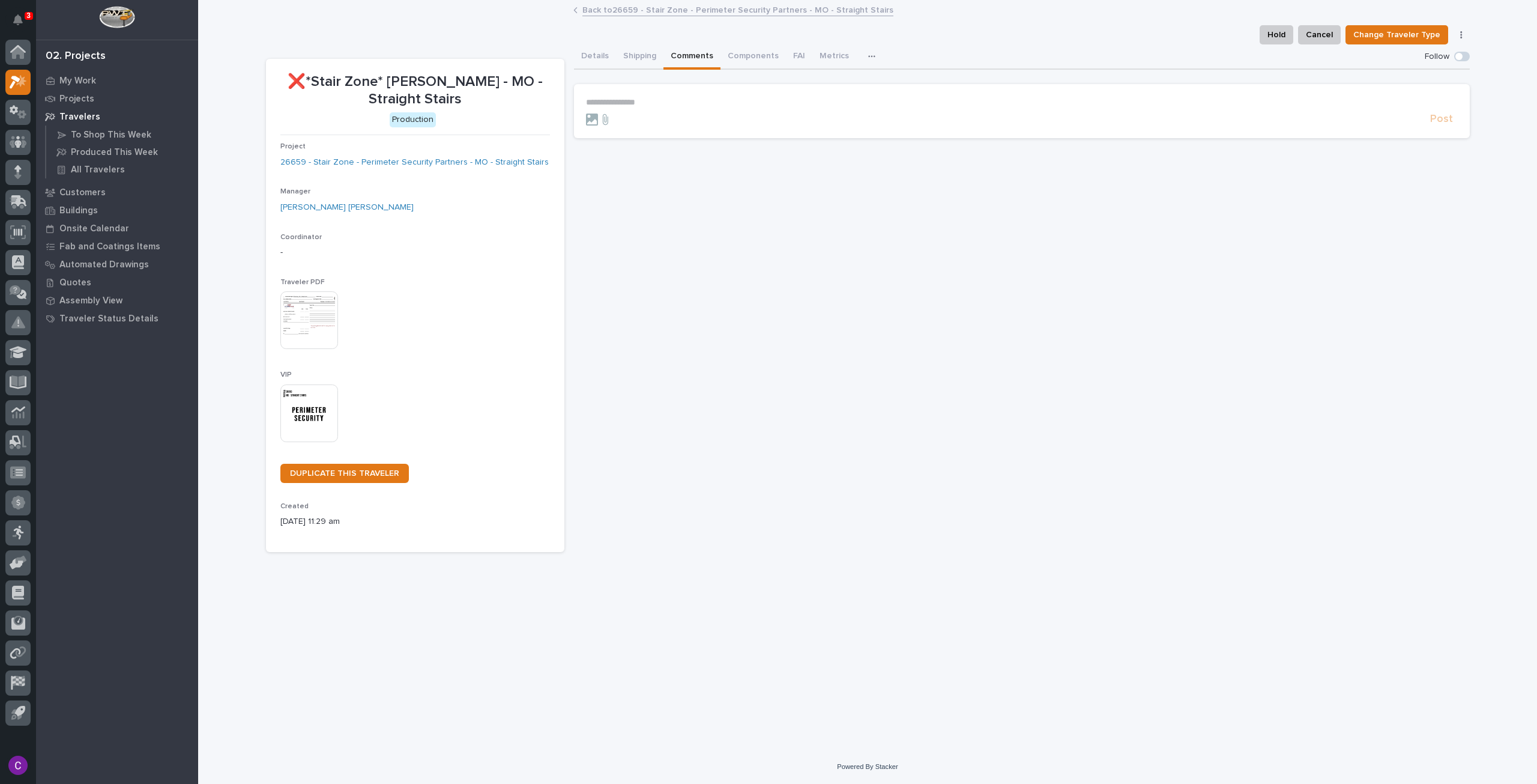
click at [616, 18] on div "Back to 26659 - Stair Zone - Perimeter Security Partners - MO - Straight Stairs" at bounding box center [868, 10] width 600 height 17
click at [615, 13] on link "Back to 26659 - Stair Zone - Perimeter Security Partners - MO - Straight Stairs" at bounding box center [738, 9] width 311 height 14
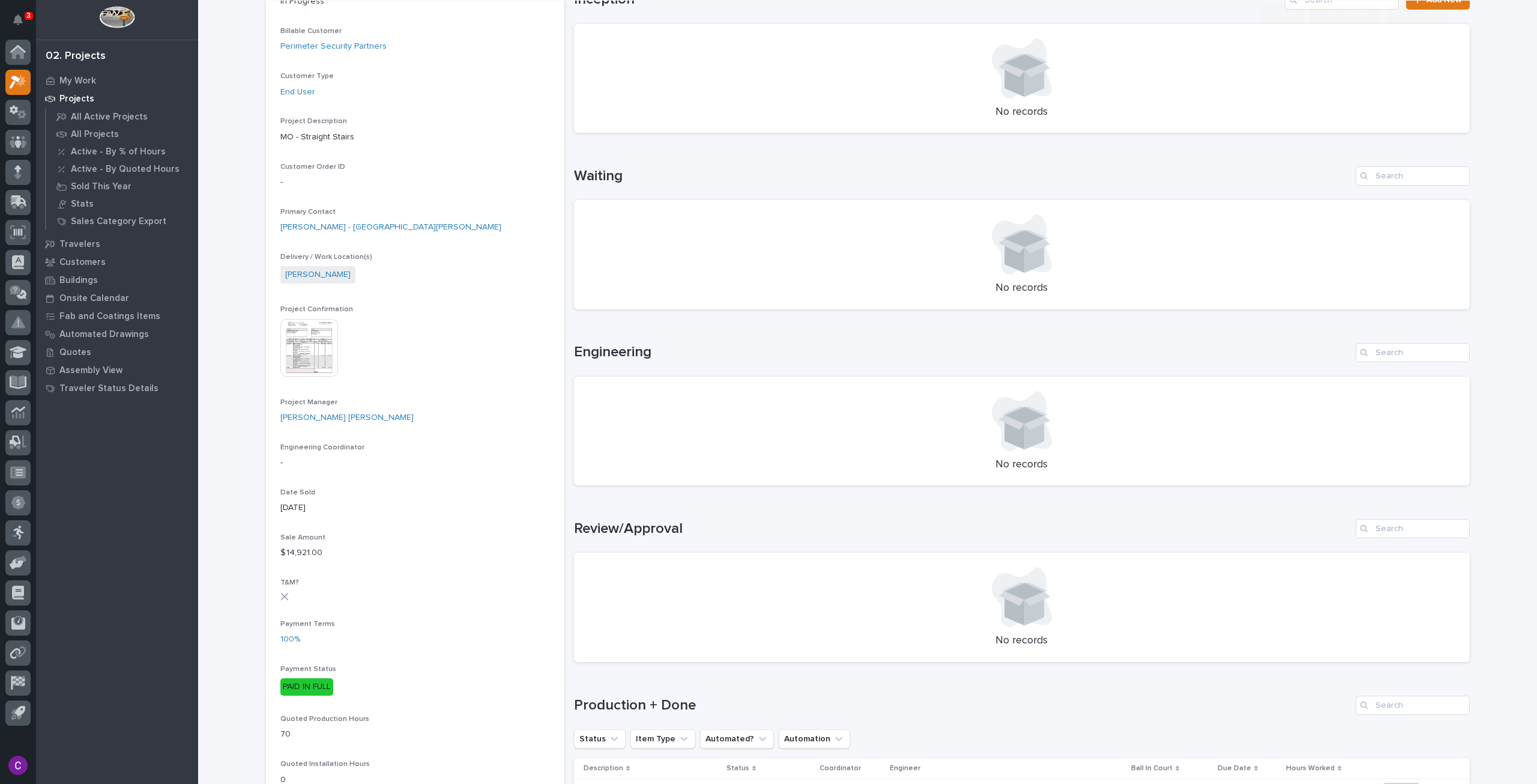
scroll to position [360, 0]
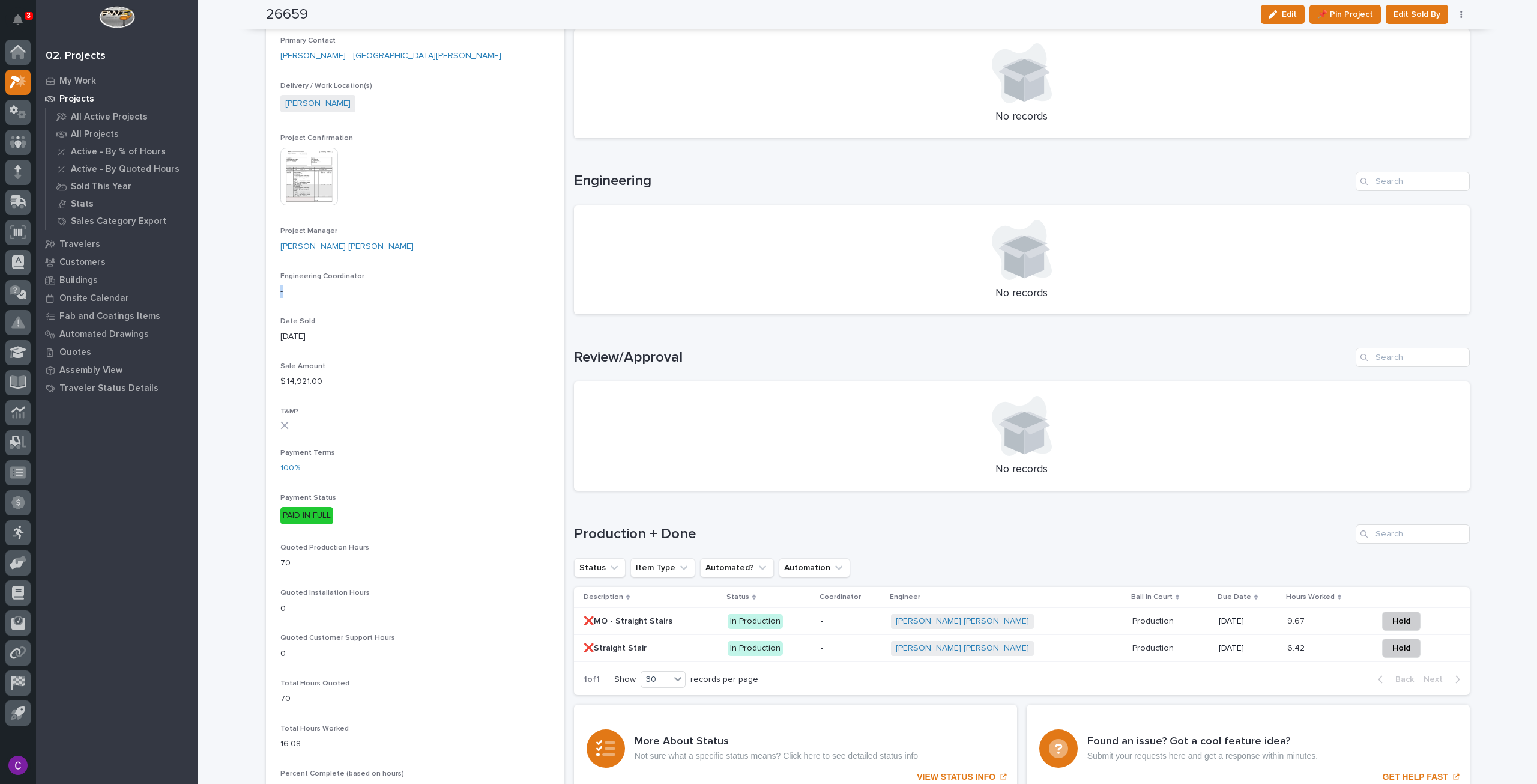
drag, startPoint x: 284, startPoint y: 293, endPoint x: 273, endPoint y: 293, distance: 11.0
click at [273, 293] on section "26659 Status In Progress Billable Customer Perimeter Security Partners Customer…" at bounding box center [415, 460] width 298 height 1524
click at [327, 298] on div "Engineering Coordinator -" at bounding box center [416, 290] width 270 height 35
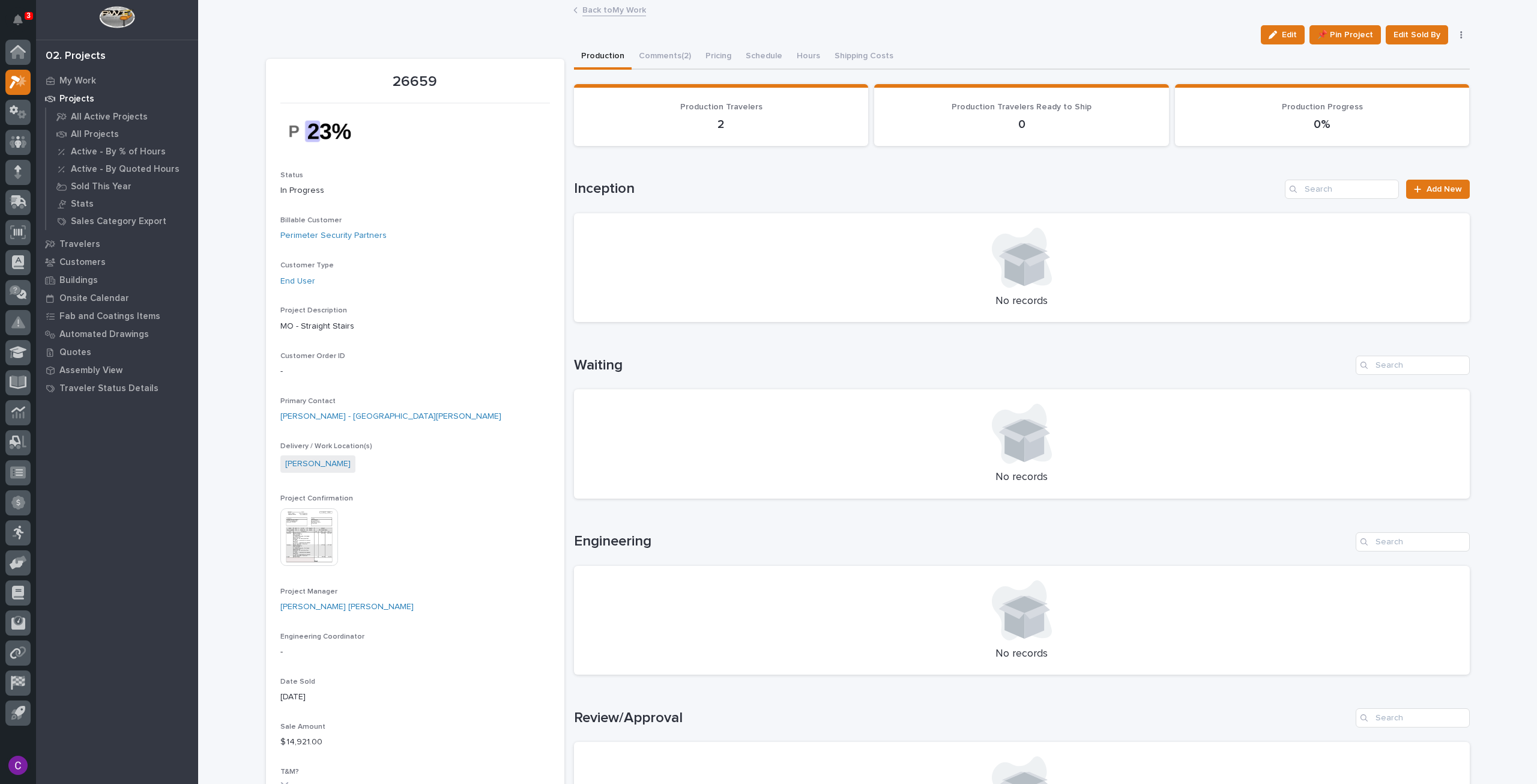
click at [622, 13] on link "Back to My Work" at bounding box center [615, 9] width 64 height 14
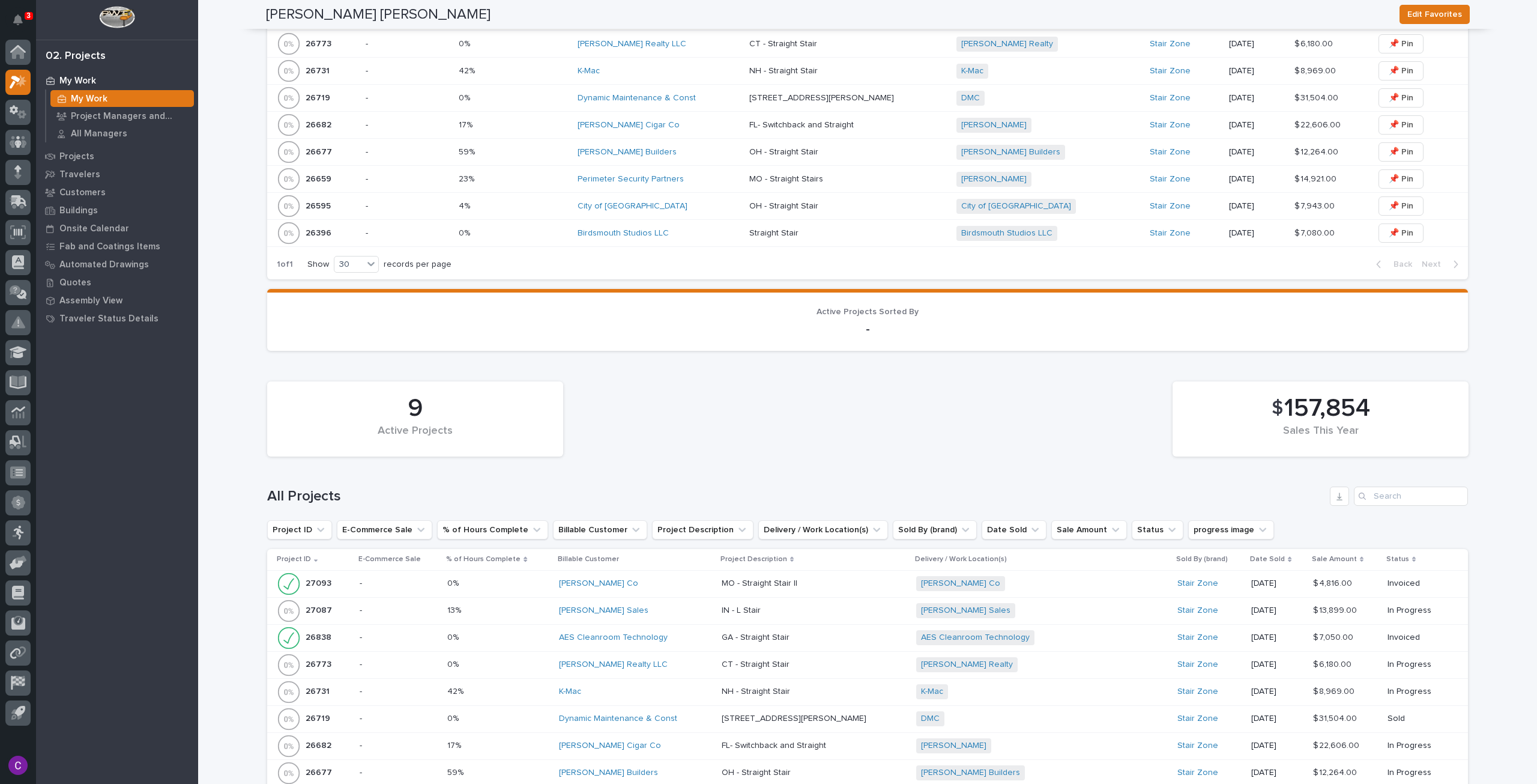
scroll to position [1133, 0]
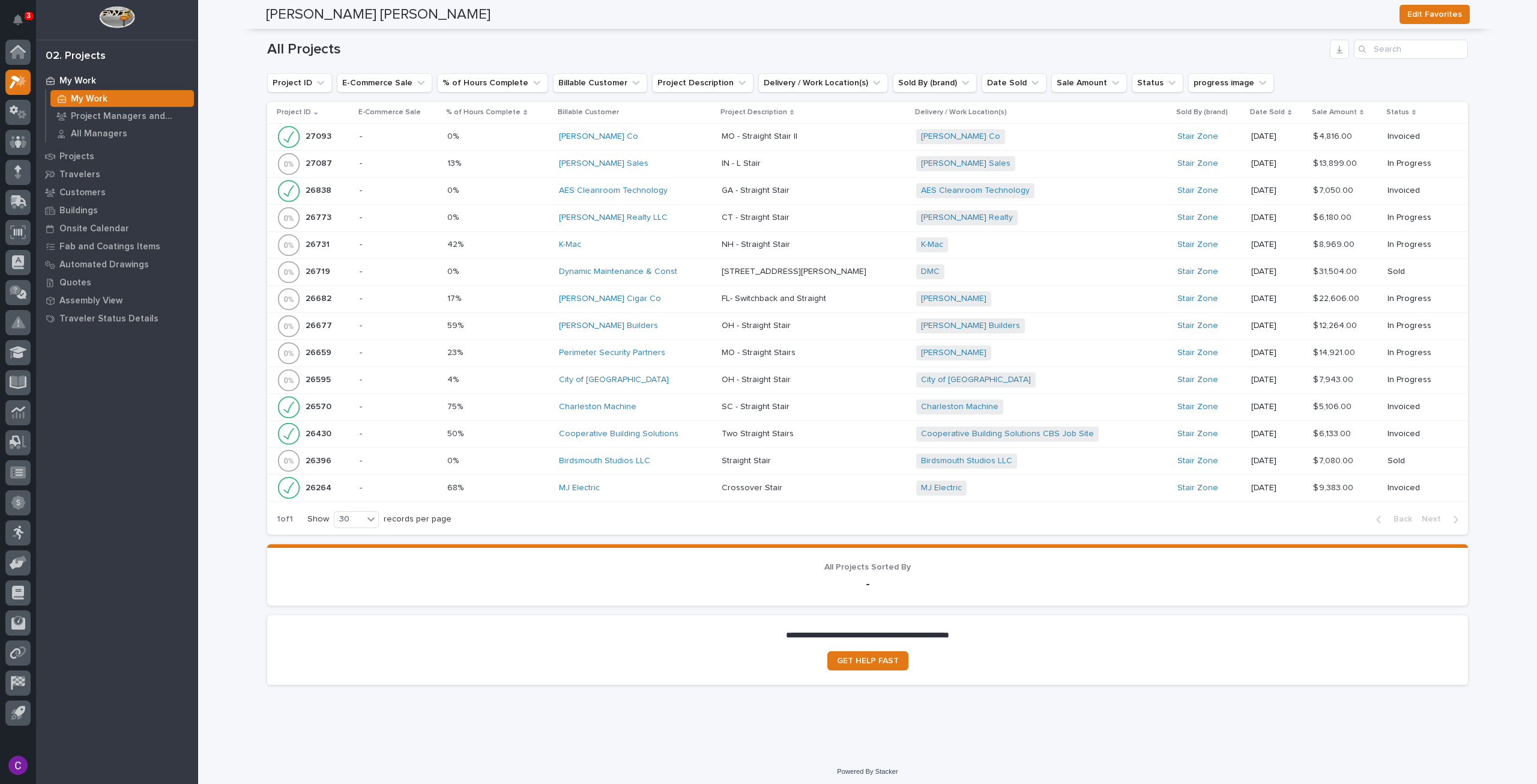
click at [520, 321] on p at bounding box center [497, 325] width 102 height 11
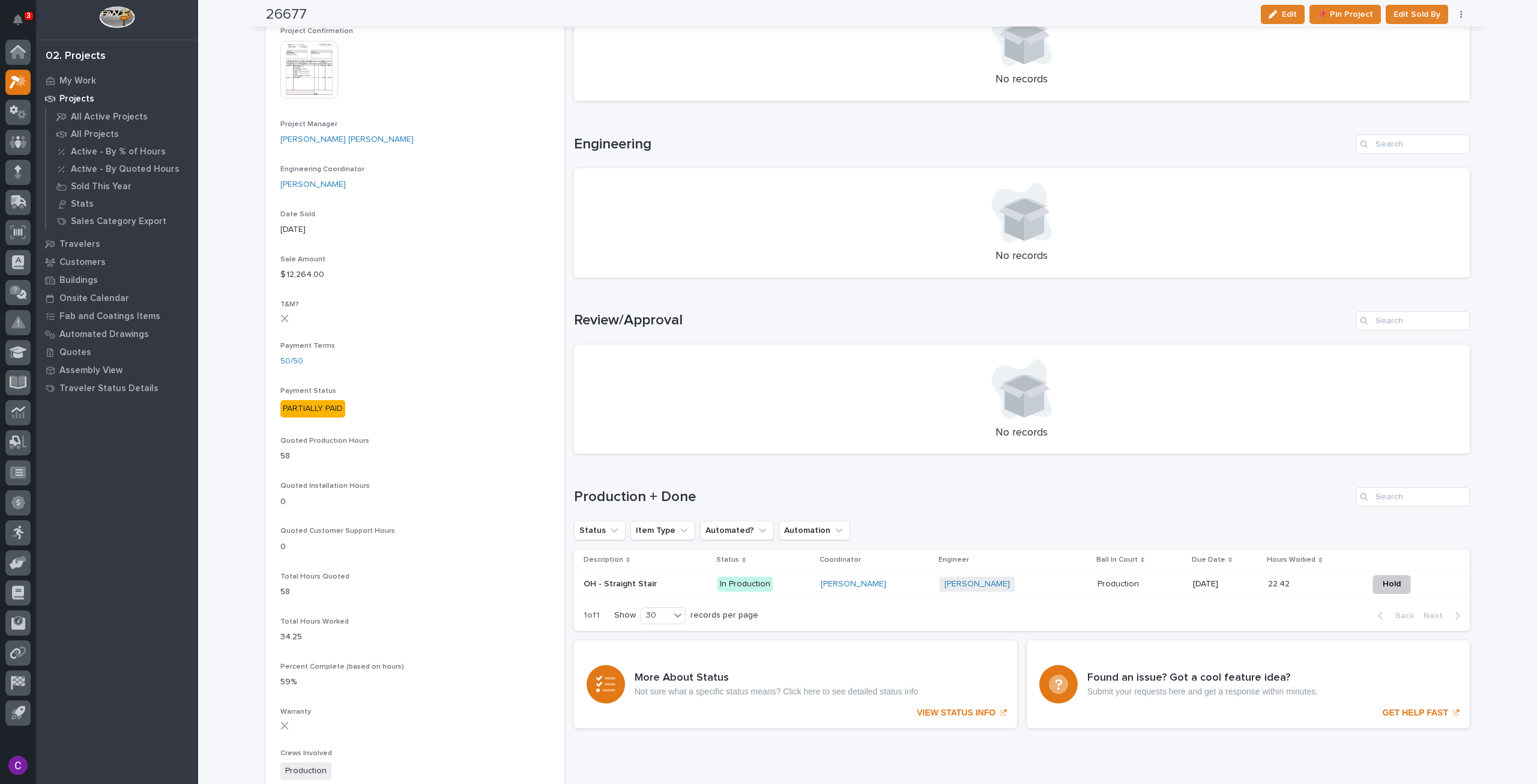
scroll to position [480, 0]
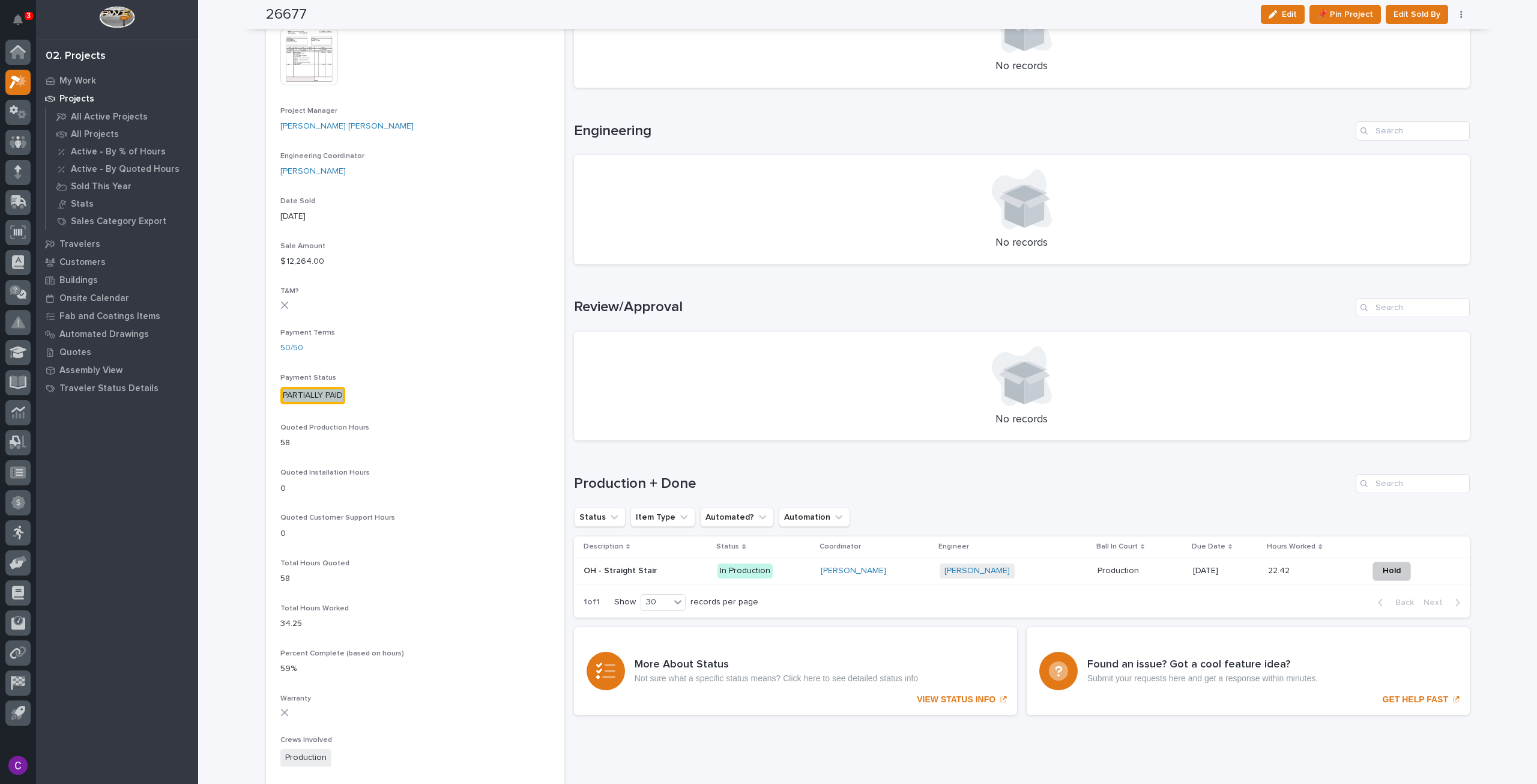
drag, startPoint x: 340, startPoint y: 400, endPoint x: 525, endPoint y: 426, distance: 186.8
click at [281, 406] on div "Payment Status PARTIALLY PAID" at bounding box center [416, 392] width 270 height 40
click at [550, 424] on section "26677 Status In Progress Billable Customer Sullivan Builders Customer Type Gene…" at bounding box center [415, 340] width 298 height 1524
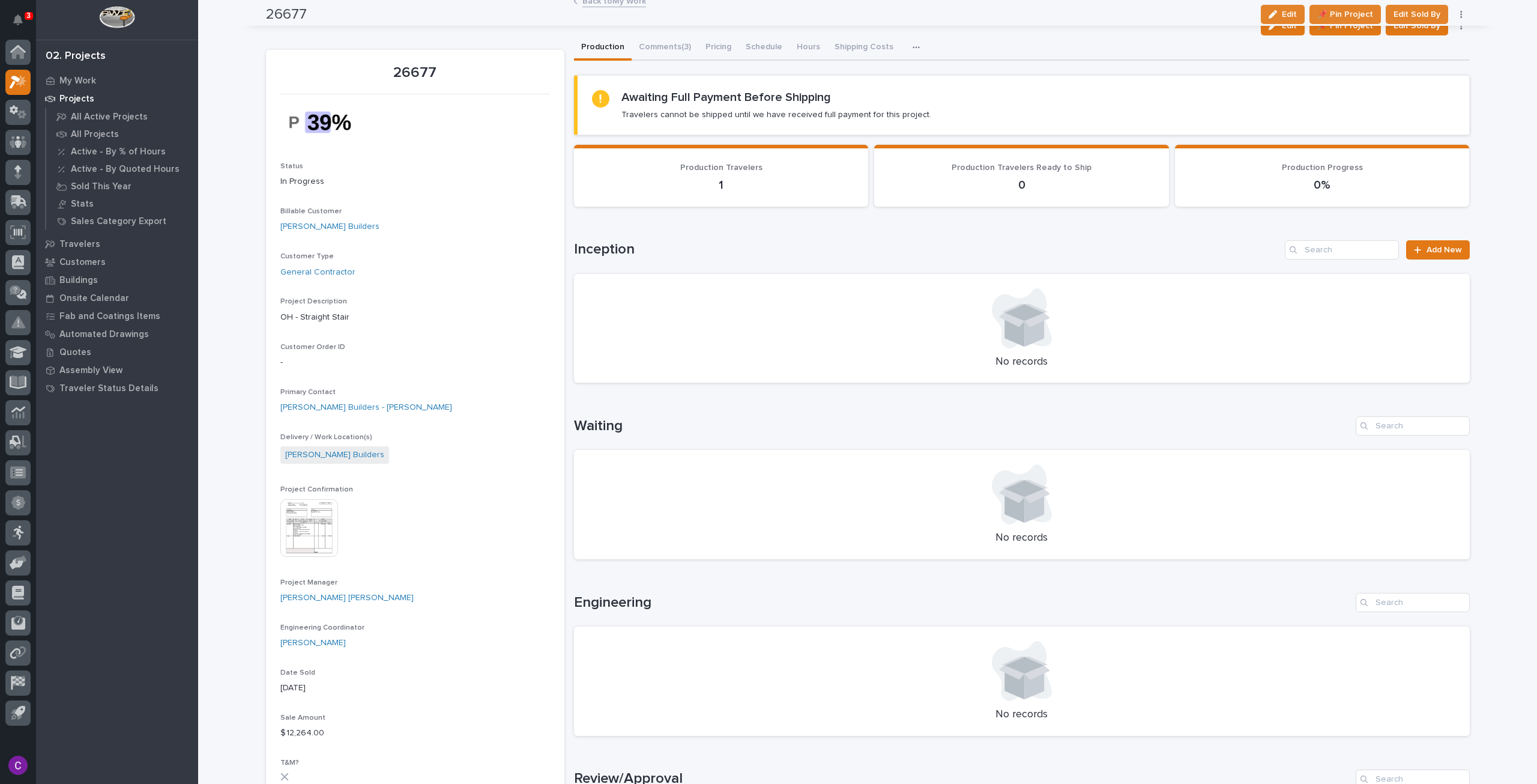
scroll to position [0, 0]
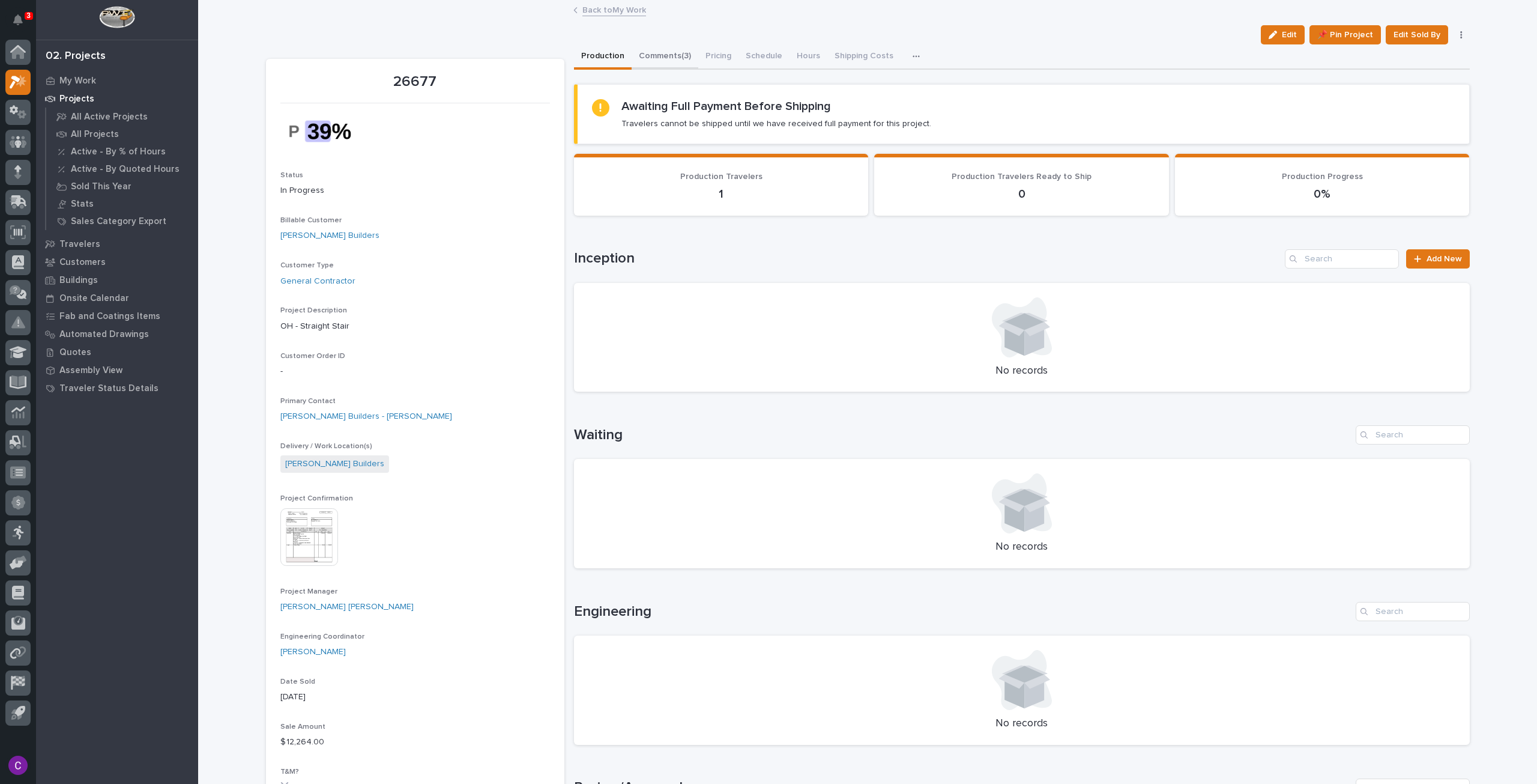
click at [658, 68] on button "Comments (3)" at bounding box center [665, 57] width 67 height 25
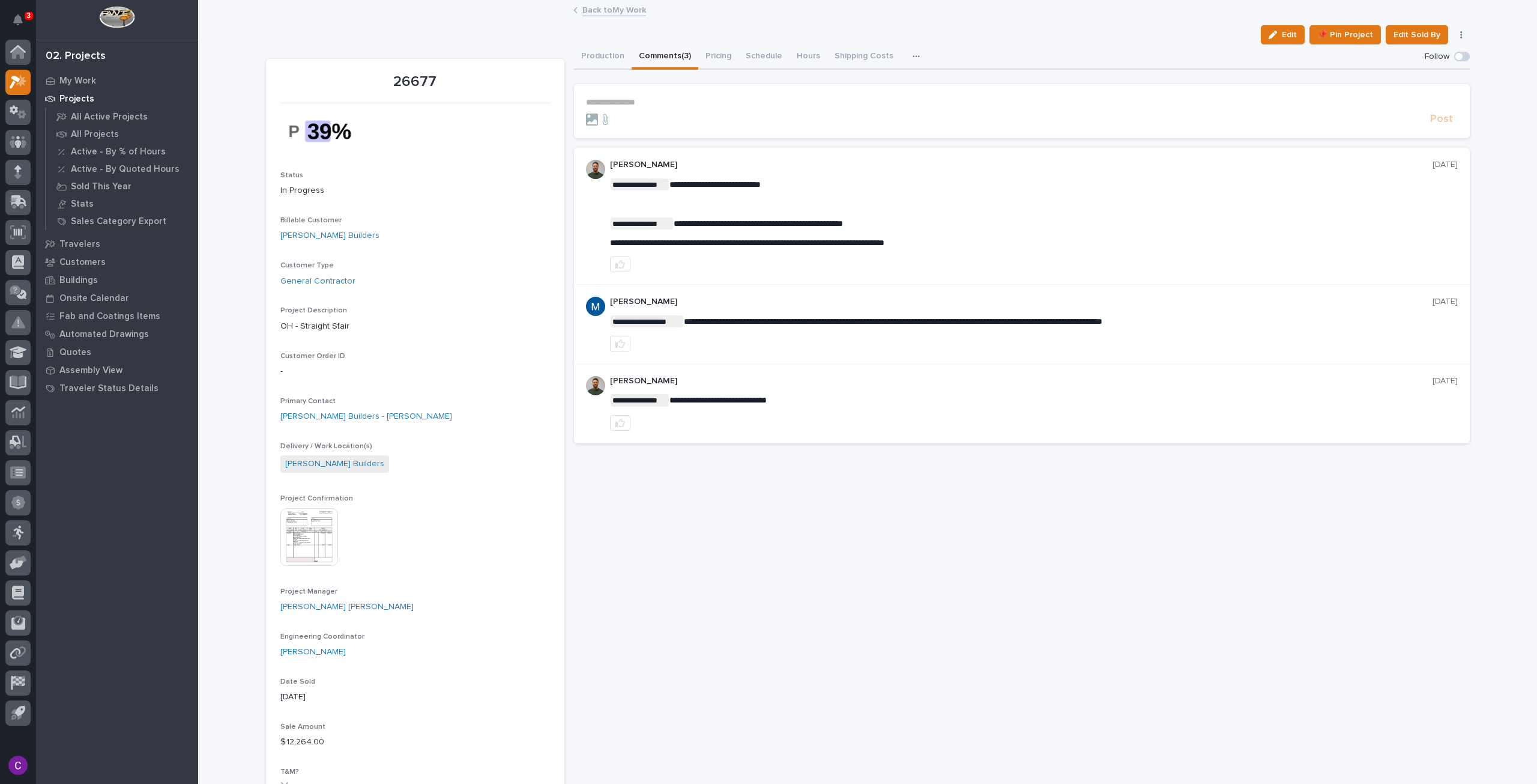
click at [620, 9] on link "Back to My Work" at bounding box center [615, 9] width 64 height 14
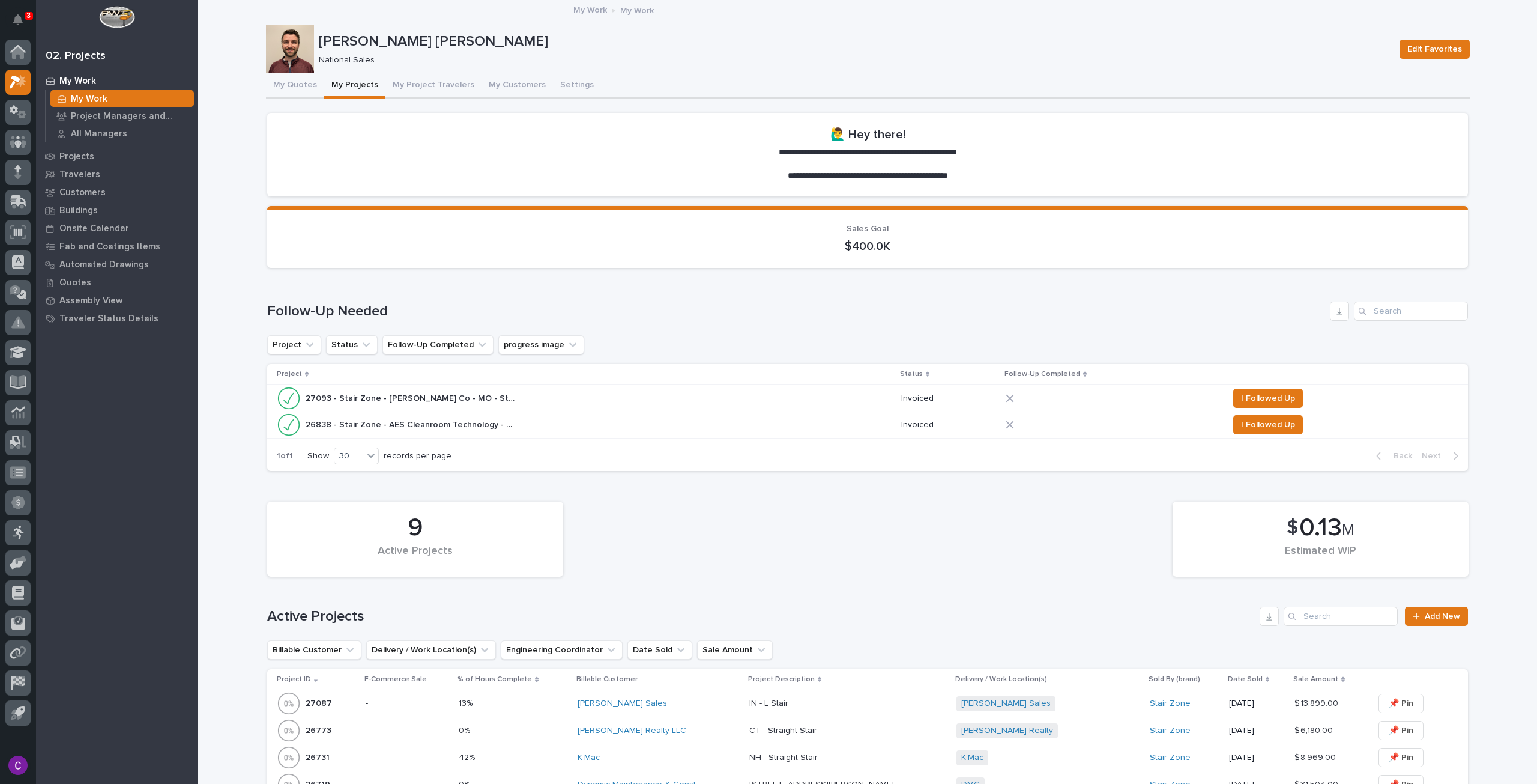
drag, startPoint x: 620, startPoint y: 9, endPoint x: 214, endPoint y: 227, distance: 460.8
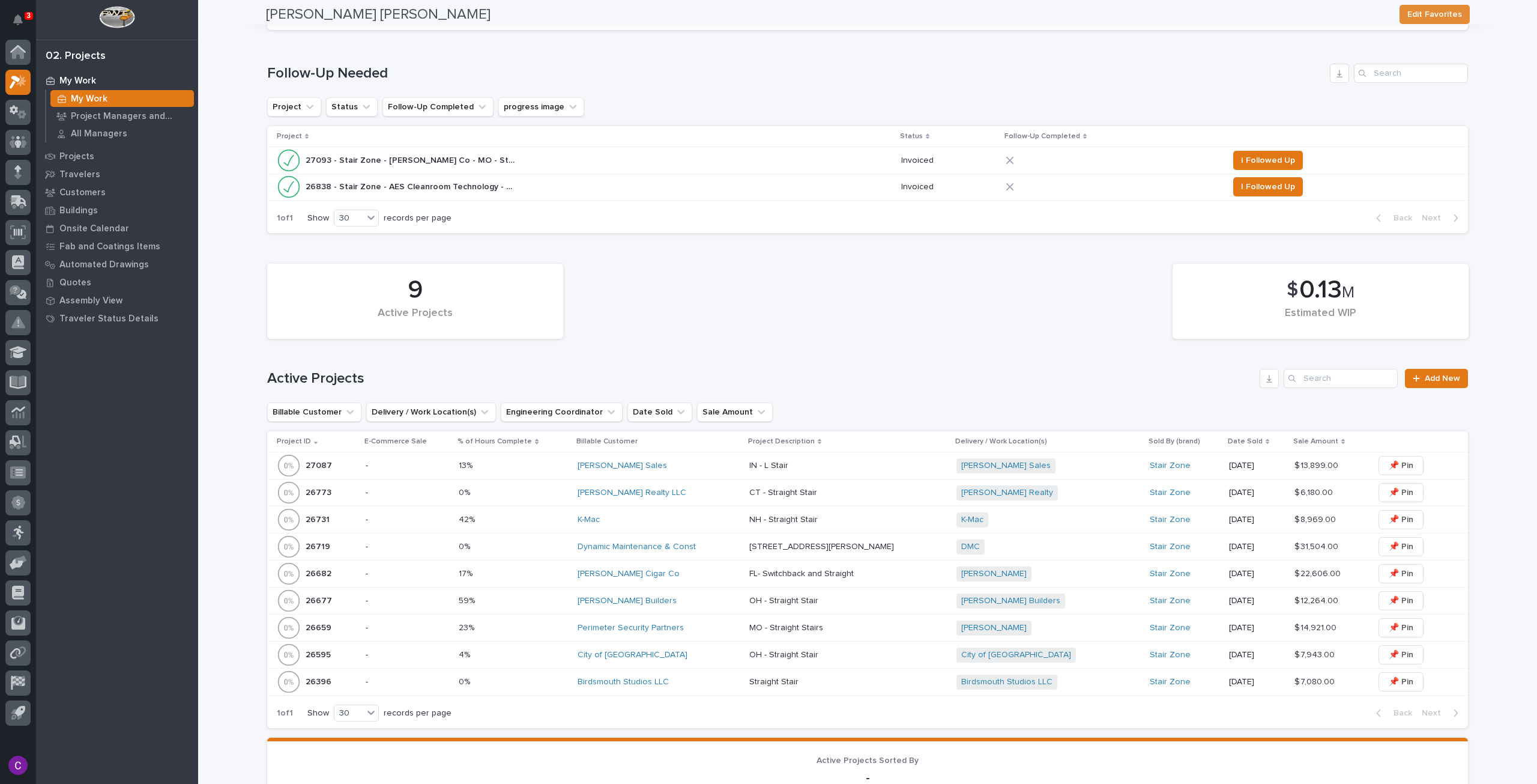
scroll to position [240, 0]
click at [705, 604] on div "Sullivan Builders" at bounding box center [659, 598] width 162 height 19
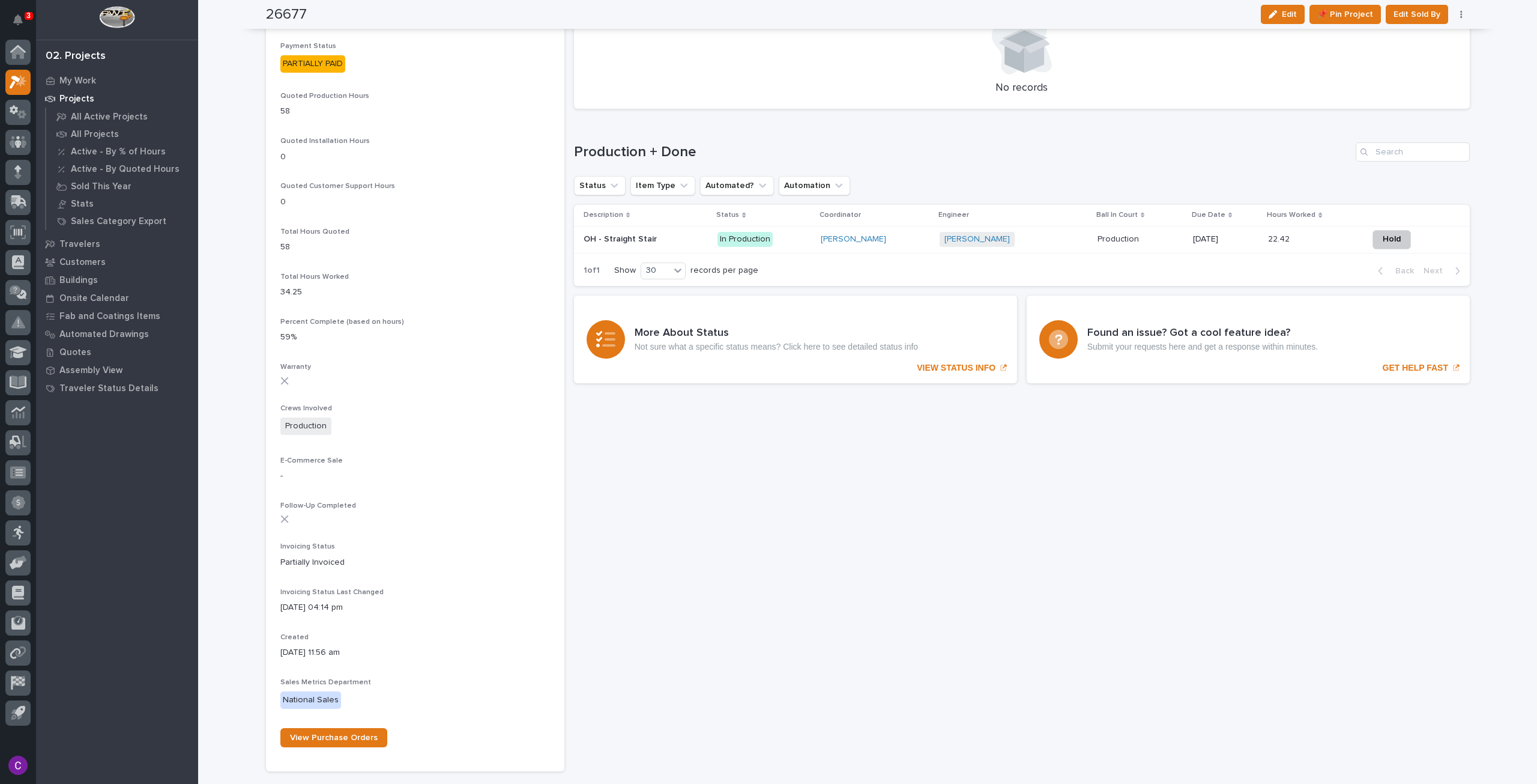
scroll to position [713, 0]
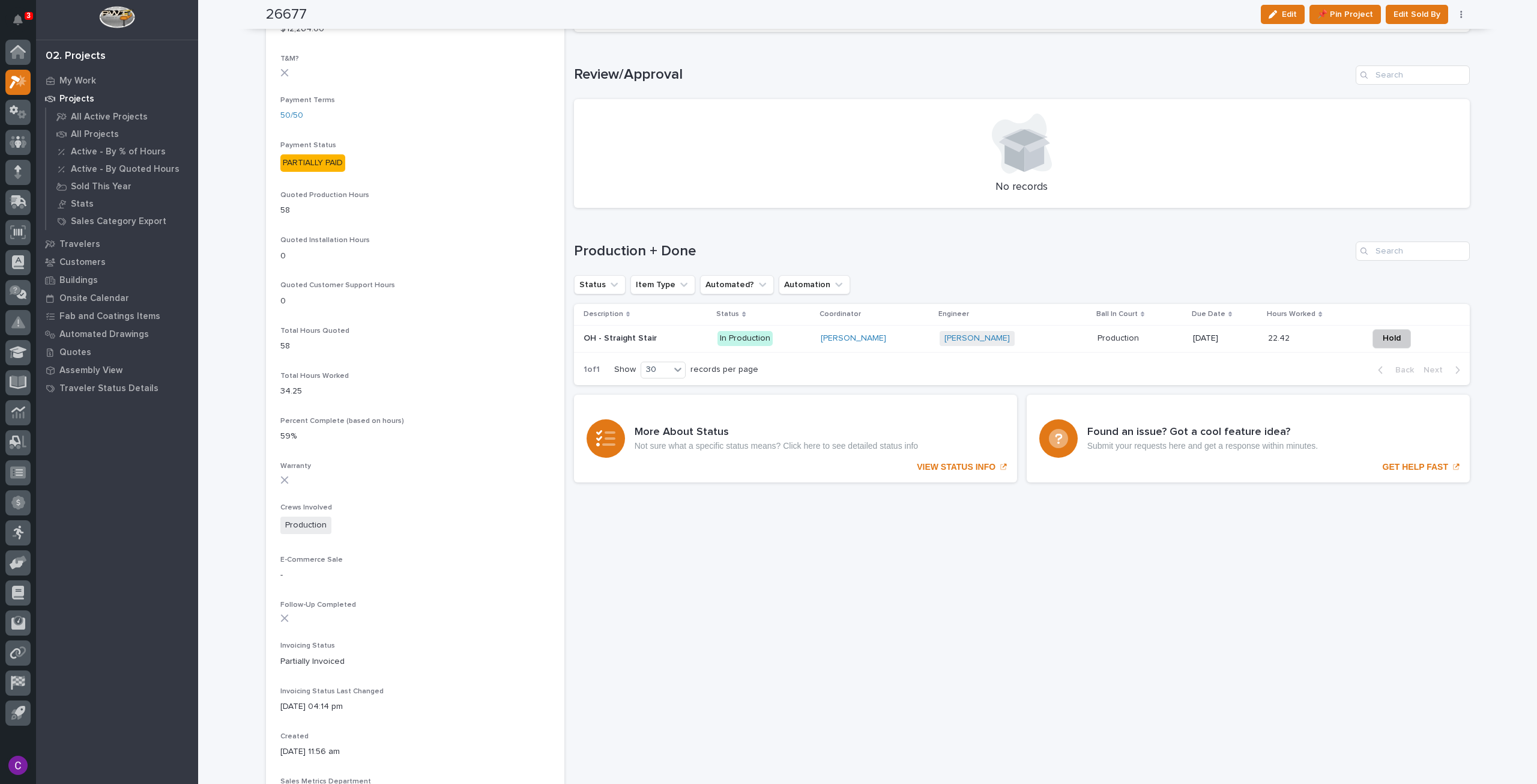
click at [1135, 334] on p at bounding box center [1141, 338] width 85 height 11
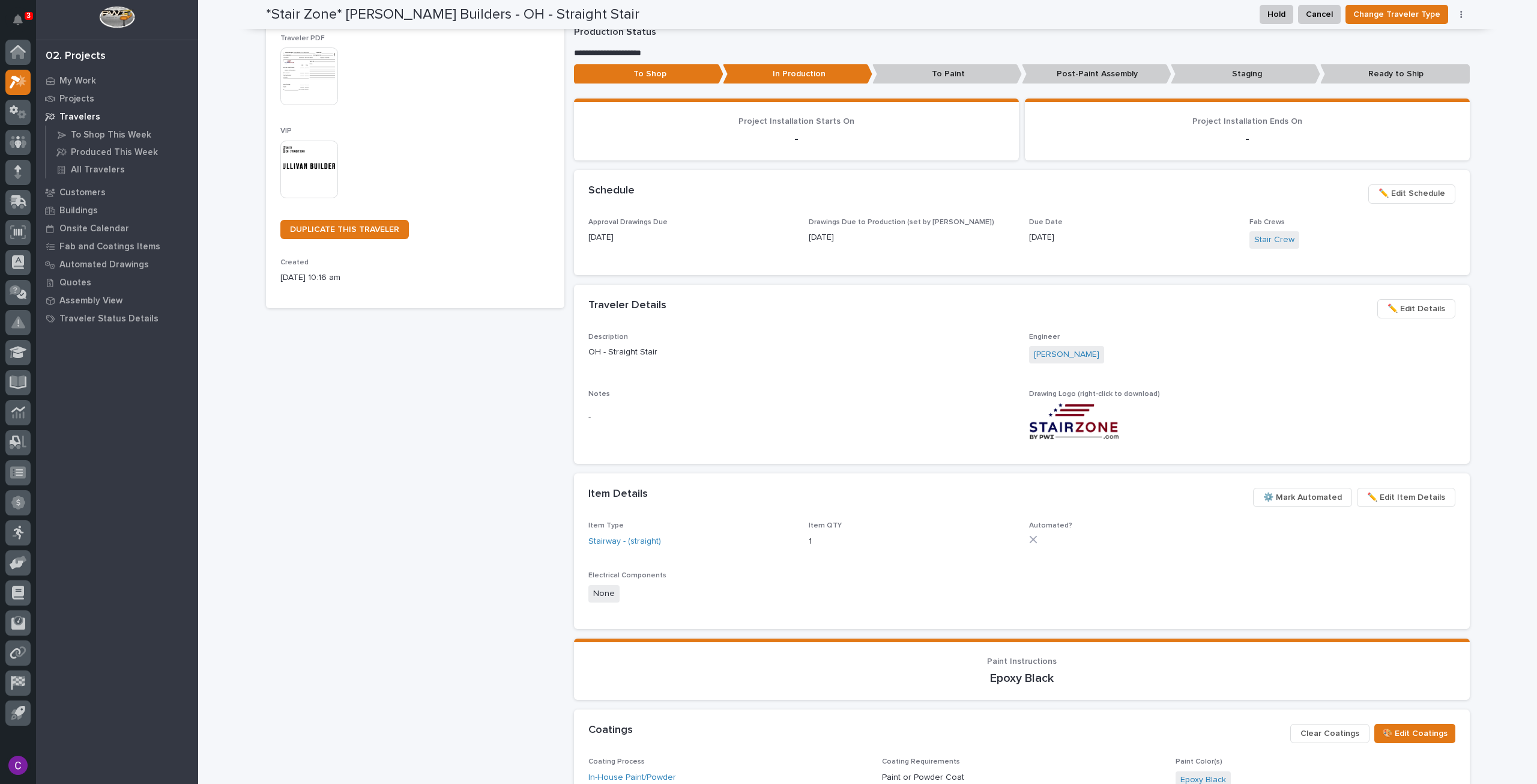
scroll to position [97, 0]
